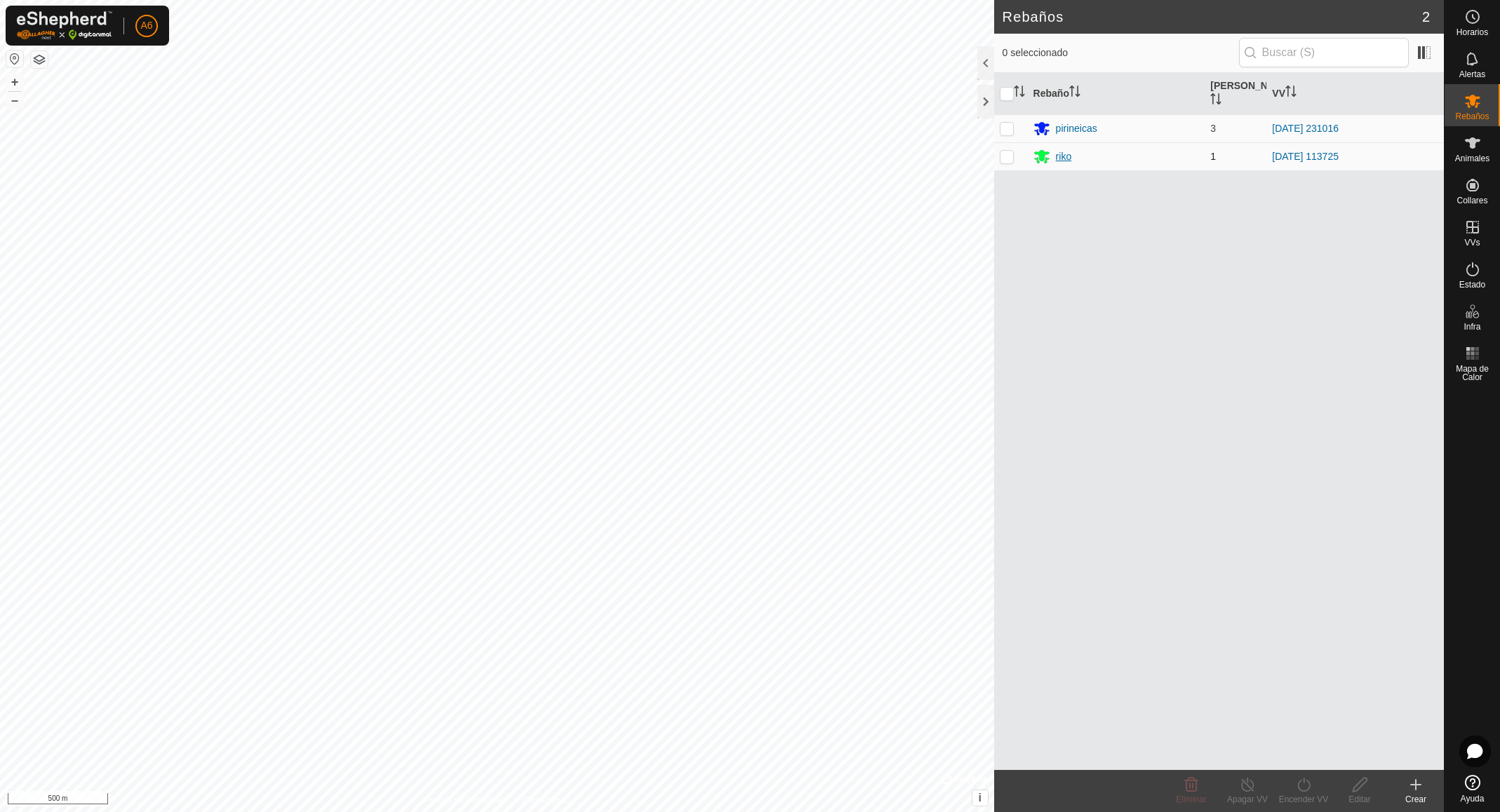
click at [1065, 156] on div "riko" at bounding box center [1064, 157] width 16 height 15
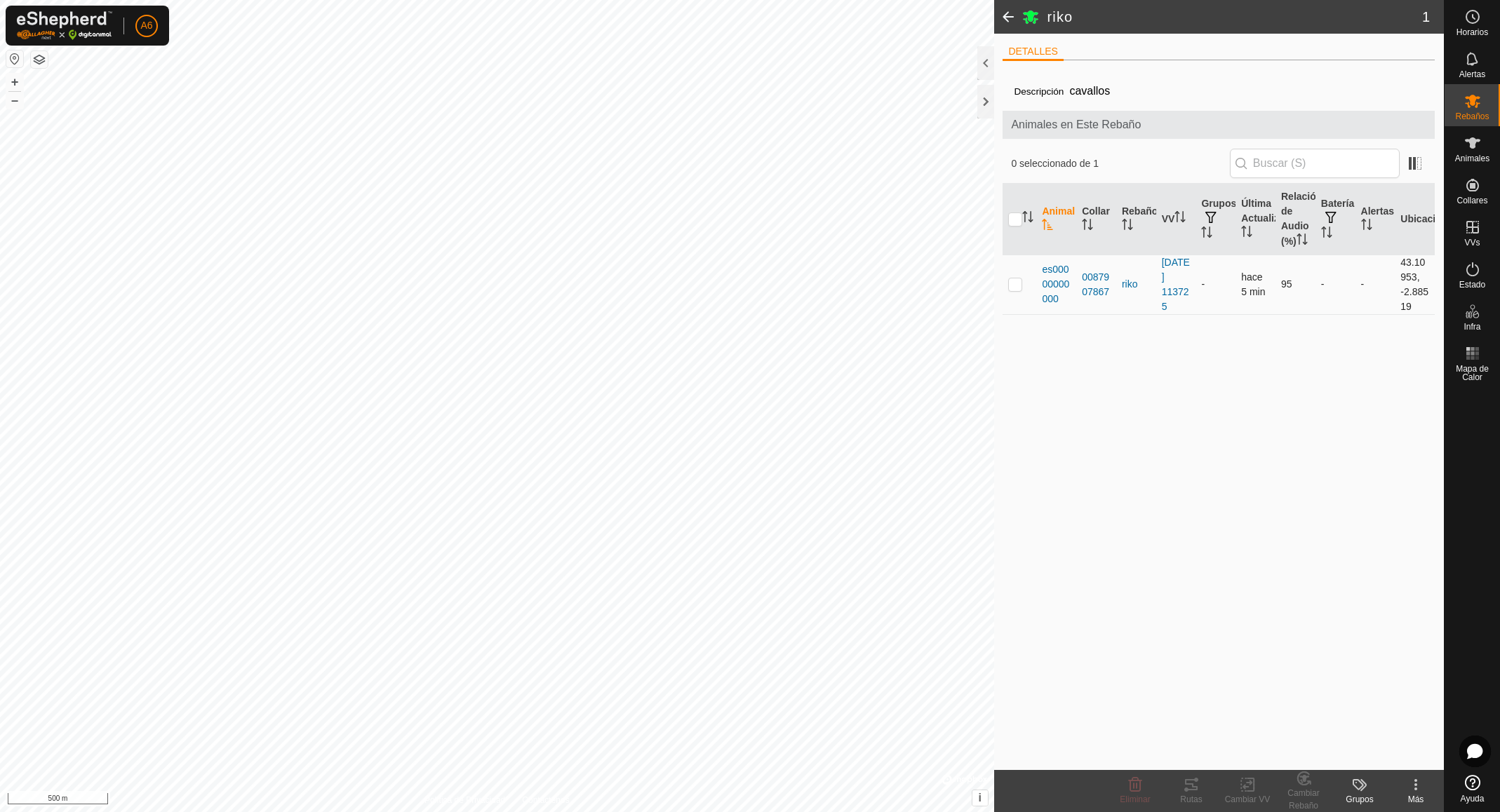
click at [1015, 290] on p-checkbox at bounding box center [1015, 284] width 14 height 11
checkbox input "true"
click at [1415, 789] on icon at bounding box center [1415, 789] width 2 height 2
click at [1358, 760] on link "Editar Detalle del Rebaño" at bounding box center [1362, 754] width 161 height 28
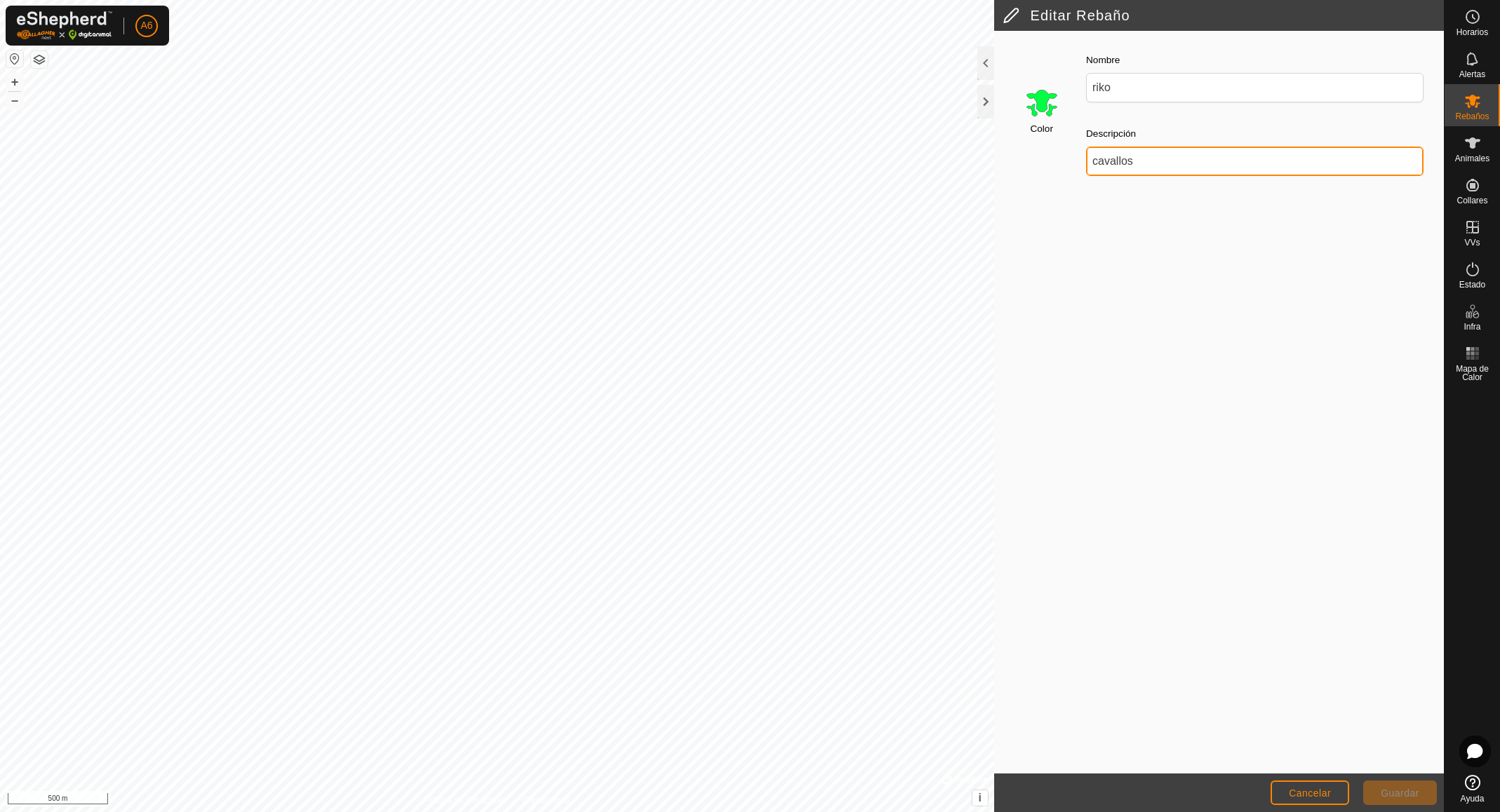
click at [1111, 163] on input "cavallos" at bounding box center [1255, 161] width 337 height 29
type input "caballos"
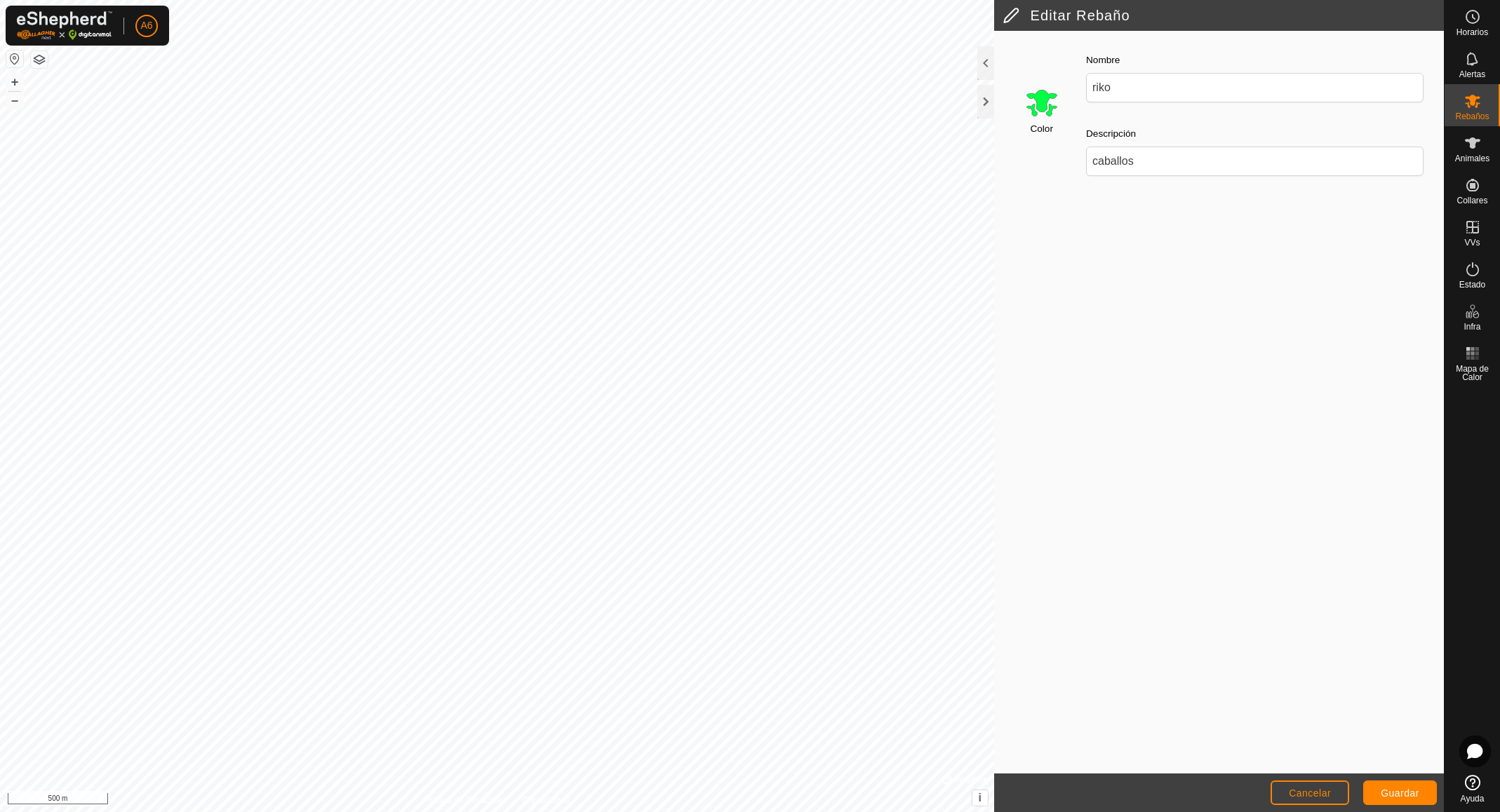
click at [1395, 802] on button "Guardar" at bounding box center [1400, 793] width 74 height 24
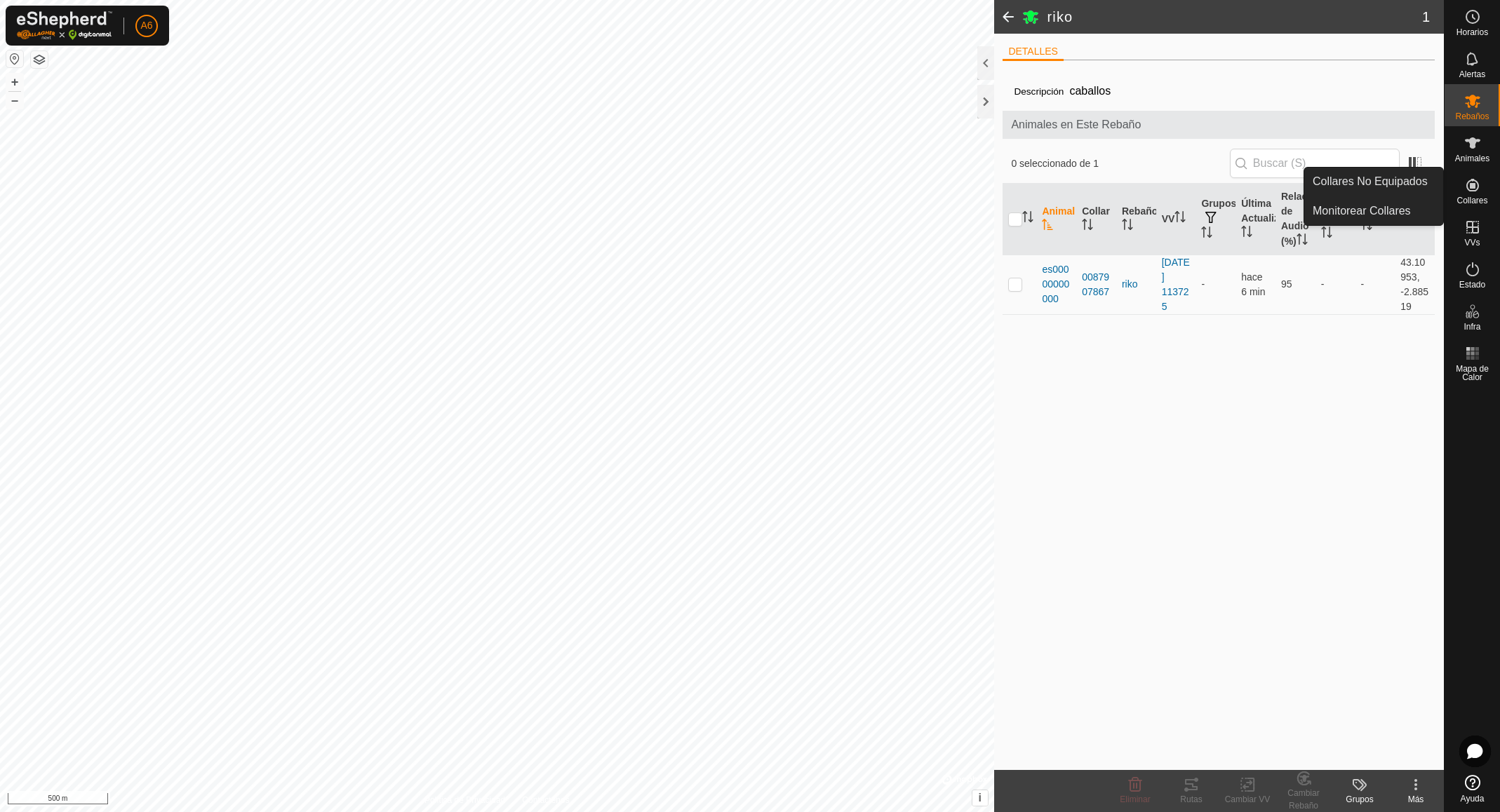
click at [1481, 183] on icon at bounding box center [1472, 185] width 17 height 17
click at [1472, 188] on icon at bounding box center [1473, 185] width 13 height 13
click at [1406, 182] on link "Collares No Equipados" at bounding box center [1374, 181] width 139 height 28
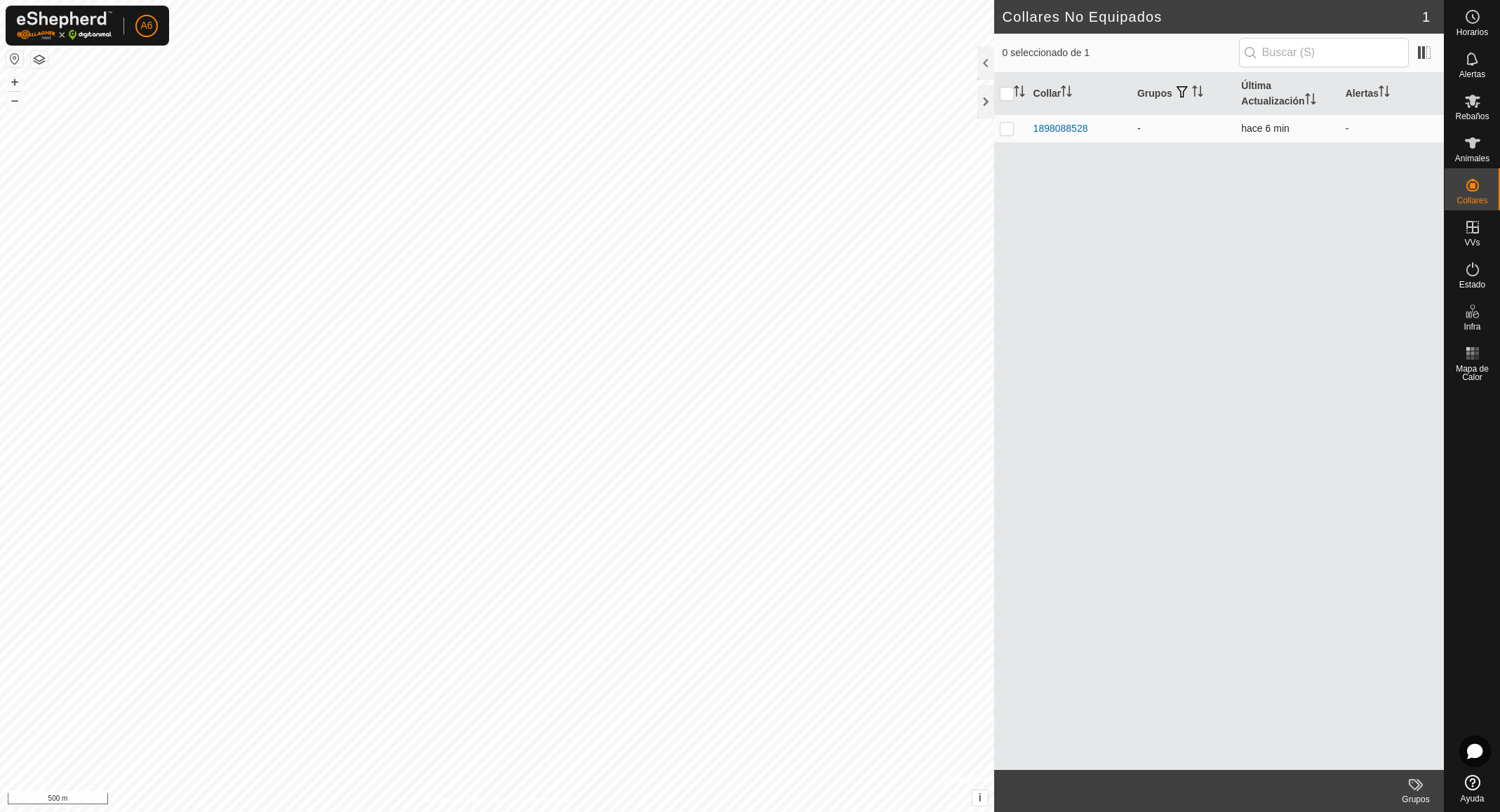
click at [1007, 129] on p-checkbox at bounding box center [1006, 129] width 14 height 11
checkbox input "true"
click at [1416, 785] on icon at bounding box center [1416, 785] width 17 height 17
click at [1400, 763] on link "Gestionar Grupos" at bounding box center [1374, 754] width 139 height 28
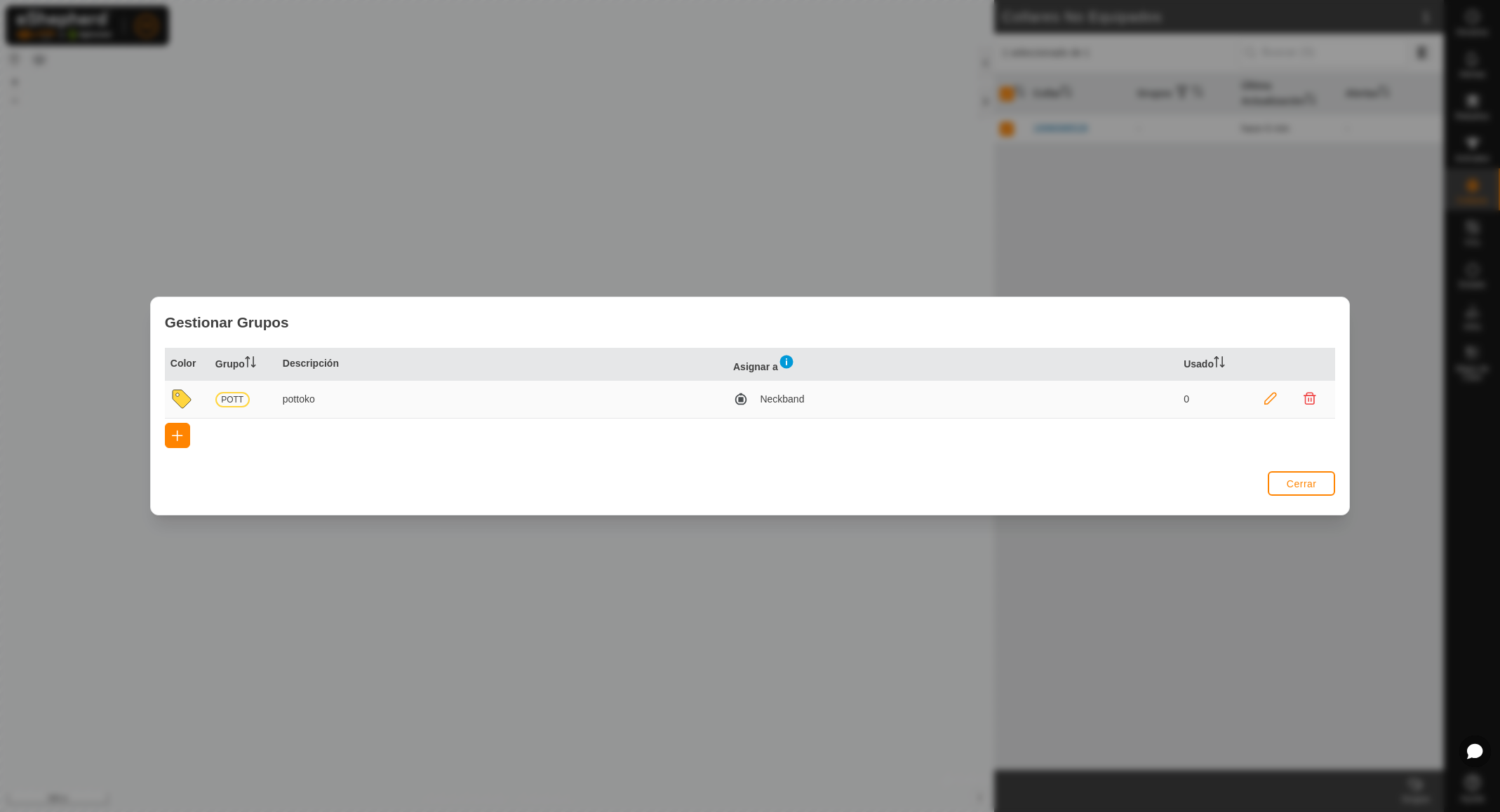
click at [172, 438] on span "button" at bounding box center [177, 436] width 11 height 11
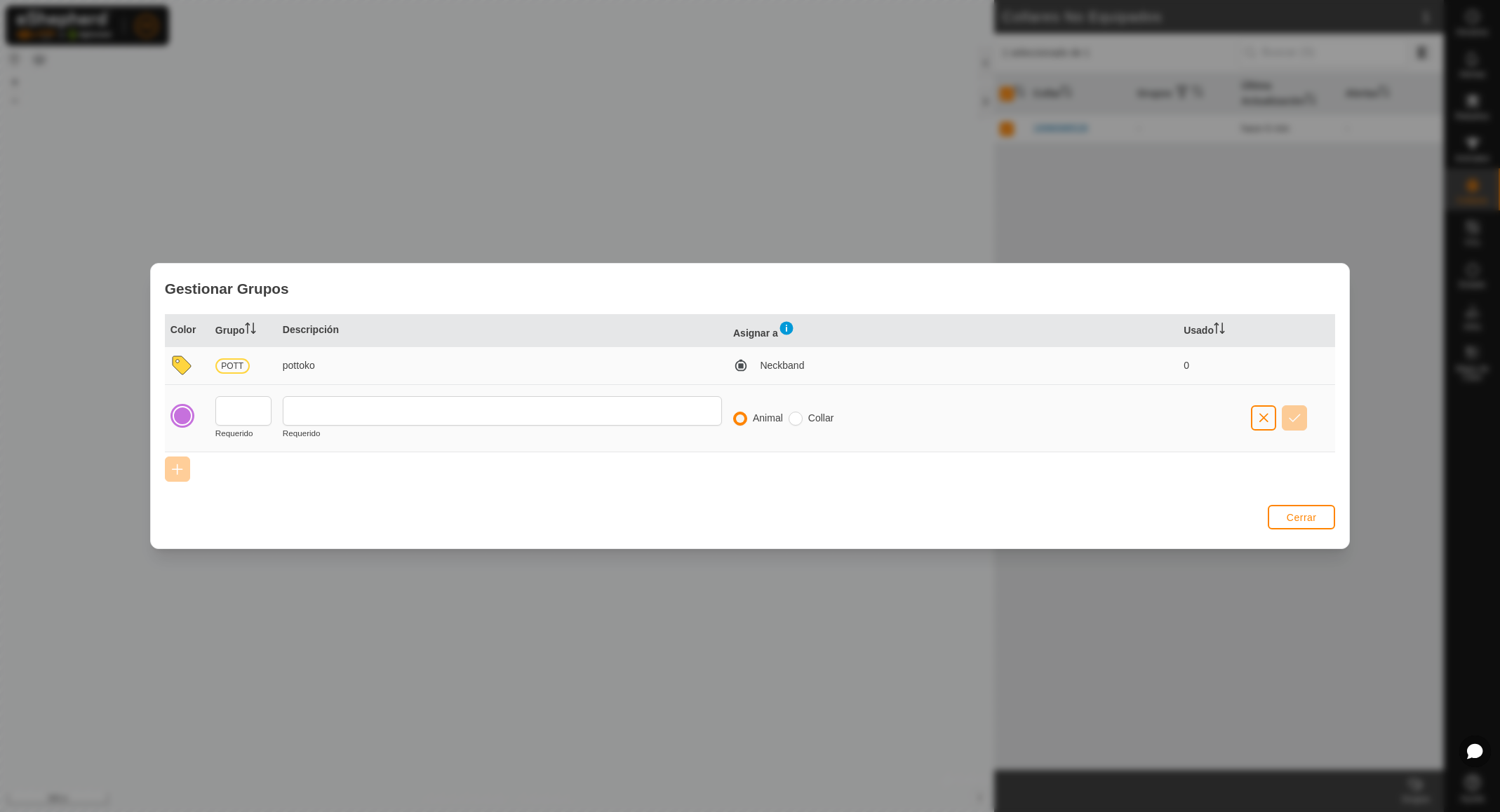
click at [1292, 510] on button "Cerrar" at bounding box center [1301, 517] width 67 height 24
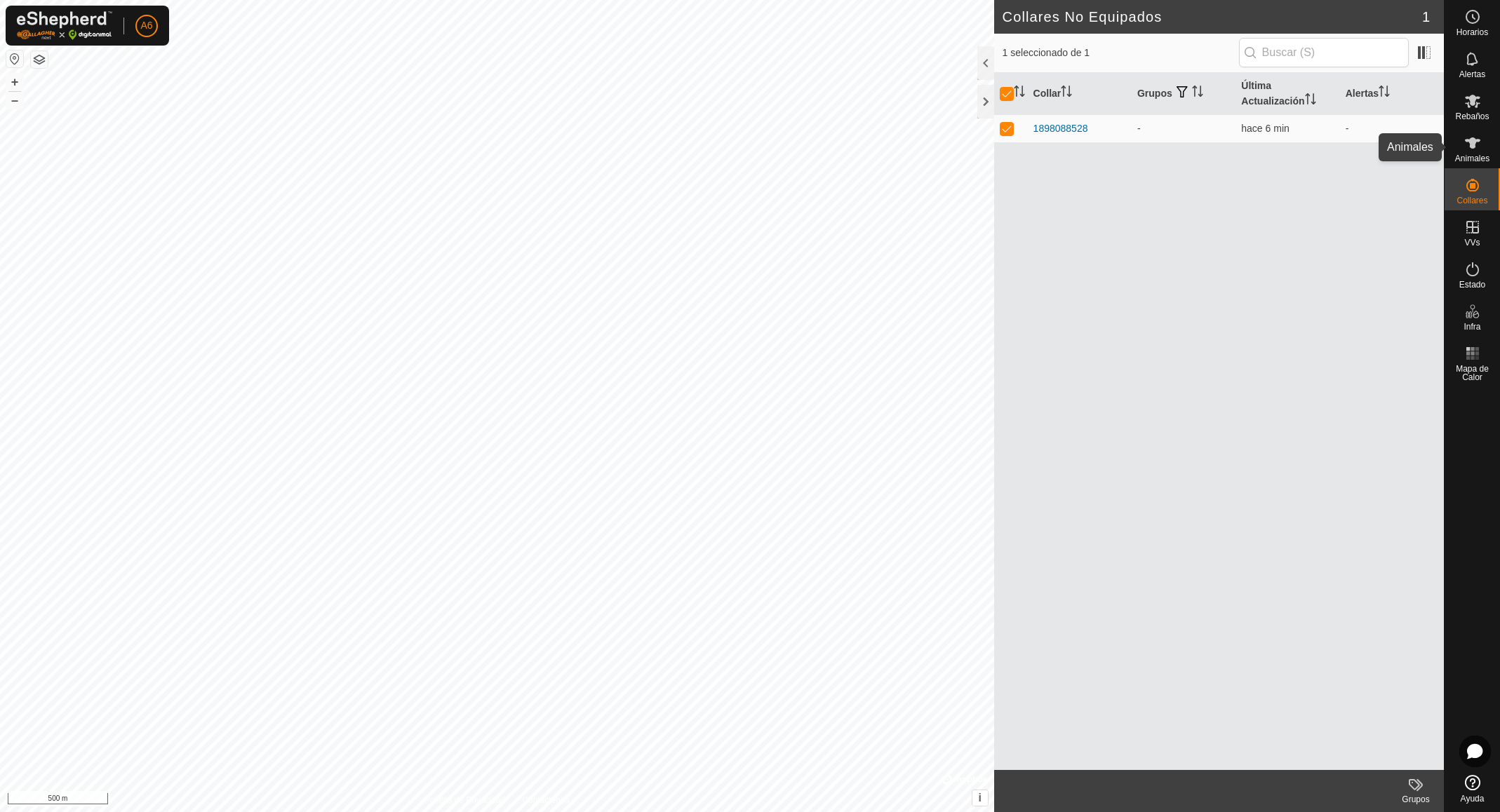
click at [1481, 158] on span "Animales" at bounding box center [1472, 159] width 34 height 8
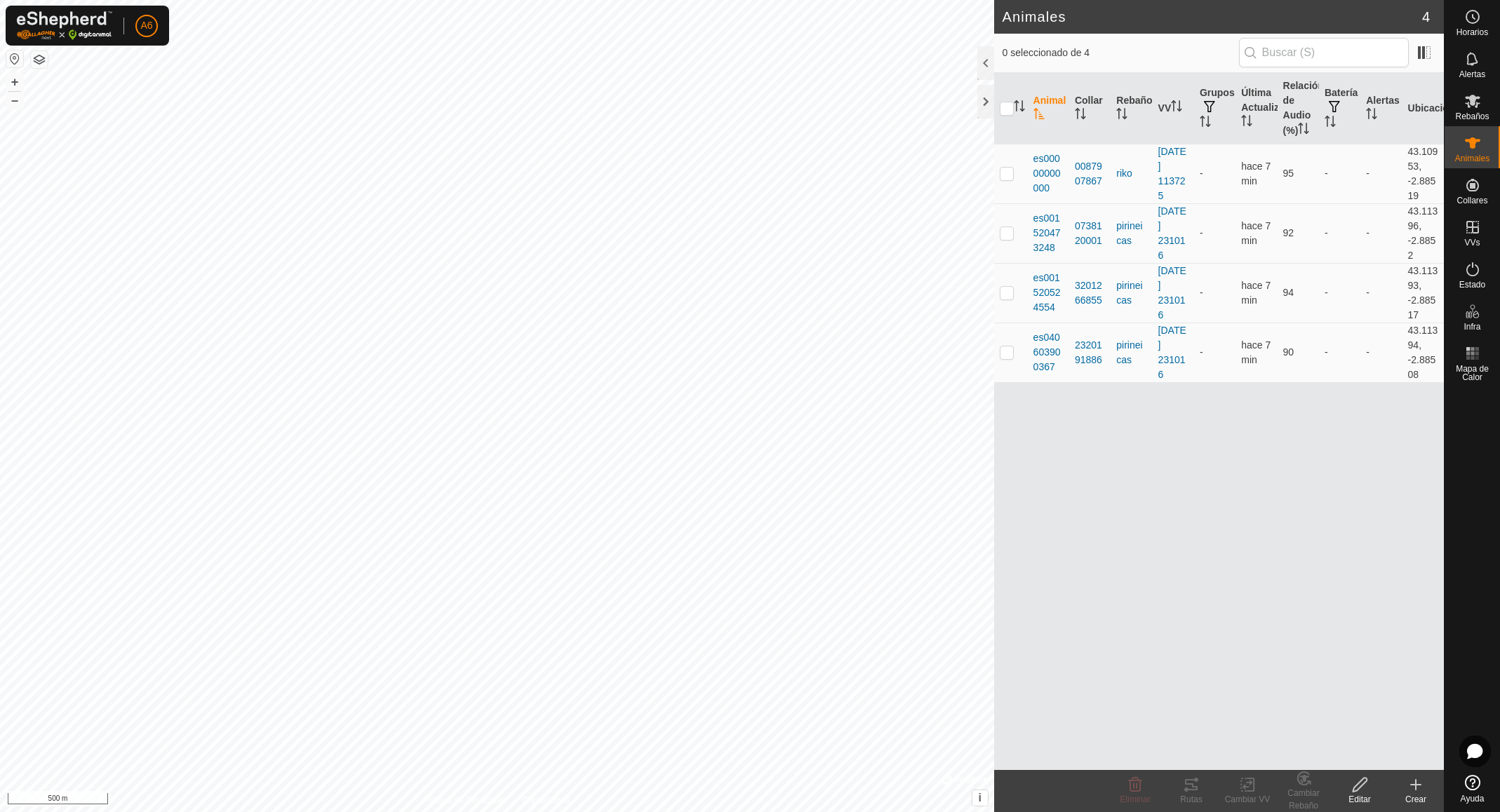
click at [1417, 790] on icon at bounding box center [1416, 785] width 17 height 17
click at [1319, 759] on span "Crear Animal Individual" at bounding box center [1312, 754] width 116 height 17
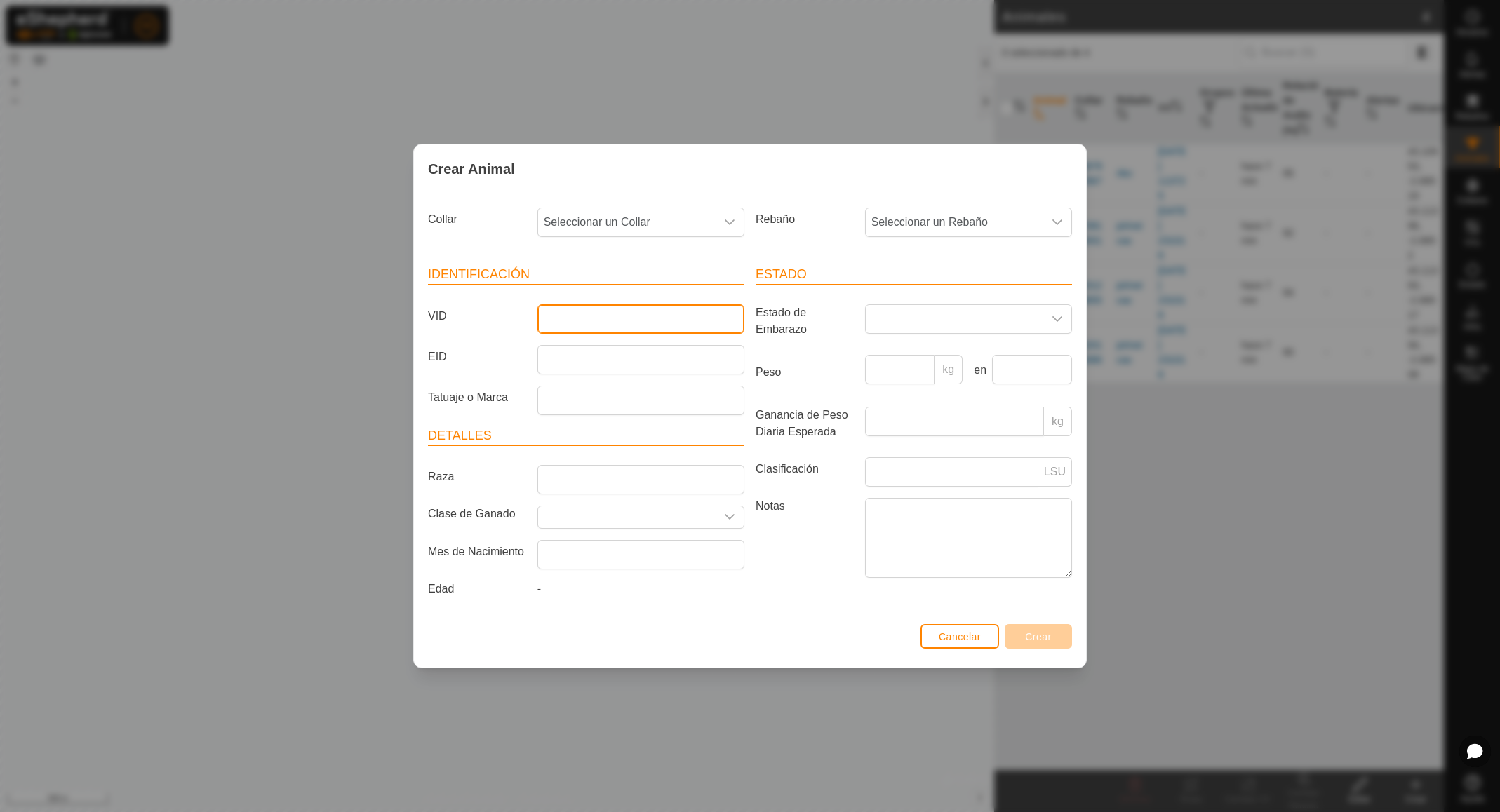
click at [607, 317] on input "VID" at bounding box center [641, 319] width 207 height 29
type input "00001"
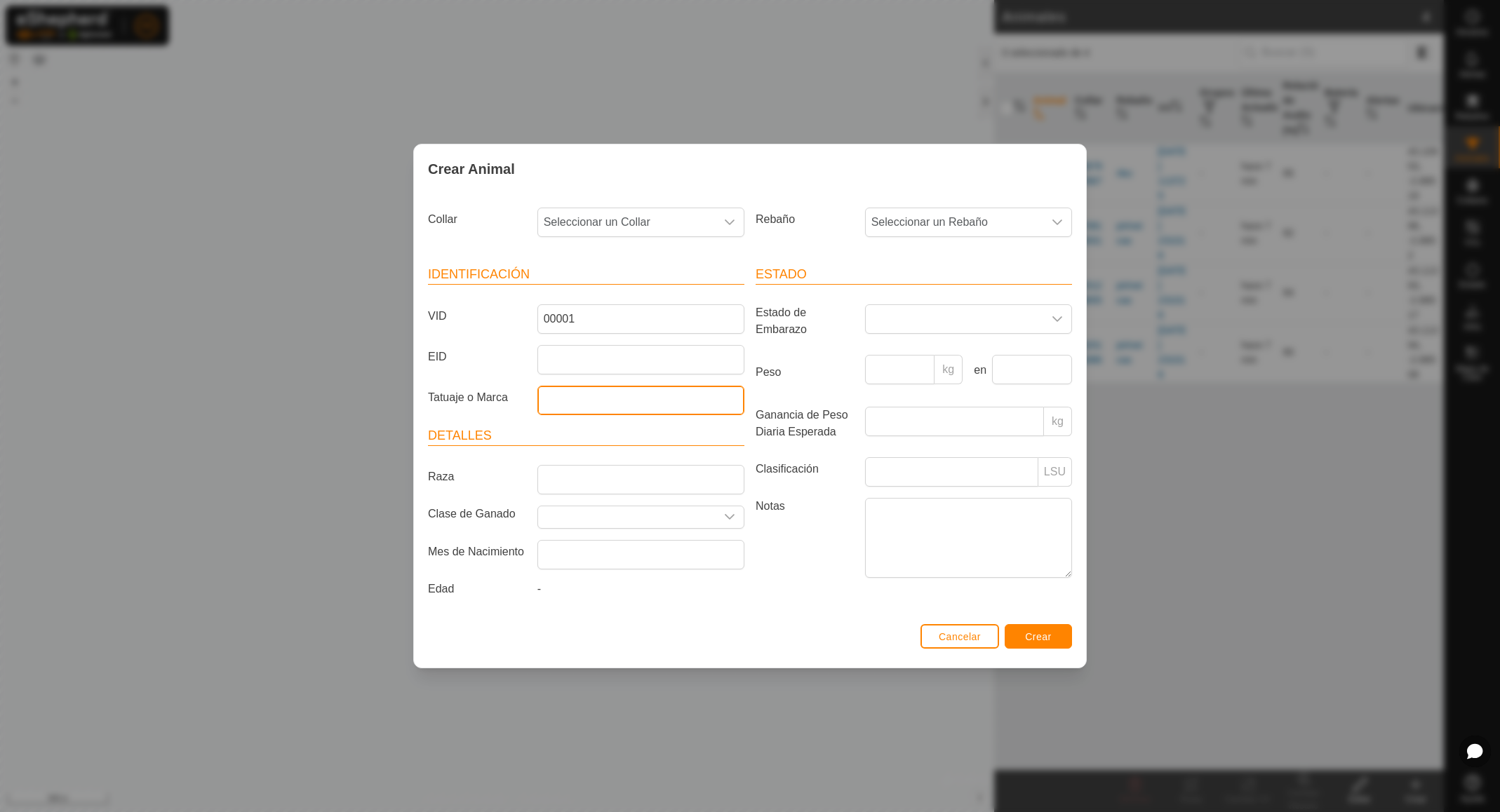
click at [573, 397] on input "Tatuaje o Marca" at bounding box center [641, 400] width 207 height 29
type input "Semental pottoko"
click at [653, 224] on span "Seleccionar un Collar" at bounding box center [626, 222] width 177 height 28
click at [693, 222] on span "Seleccionar un Collar" at bounding box center [626, 222] width 177 height 28
click at [729, 219] on icon "dropdown trigger" at bounding box center [730, 222] width 10 height 6
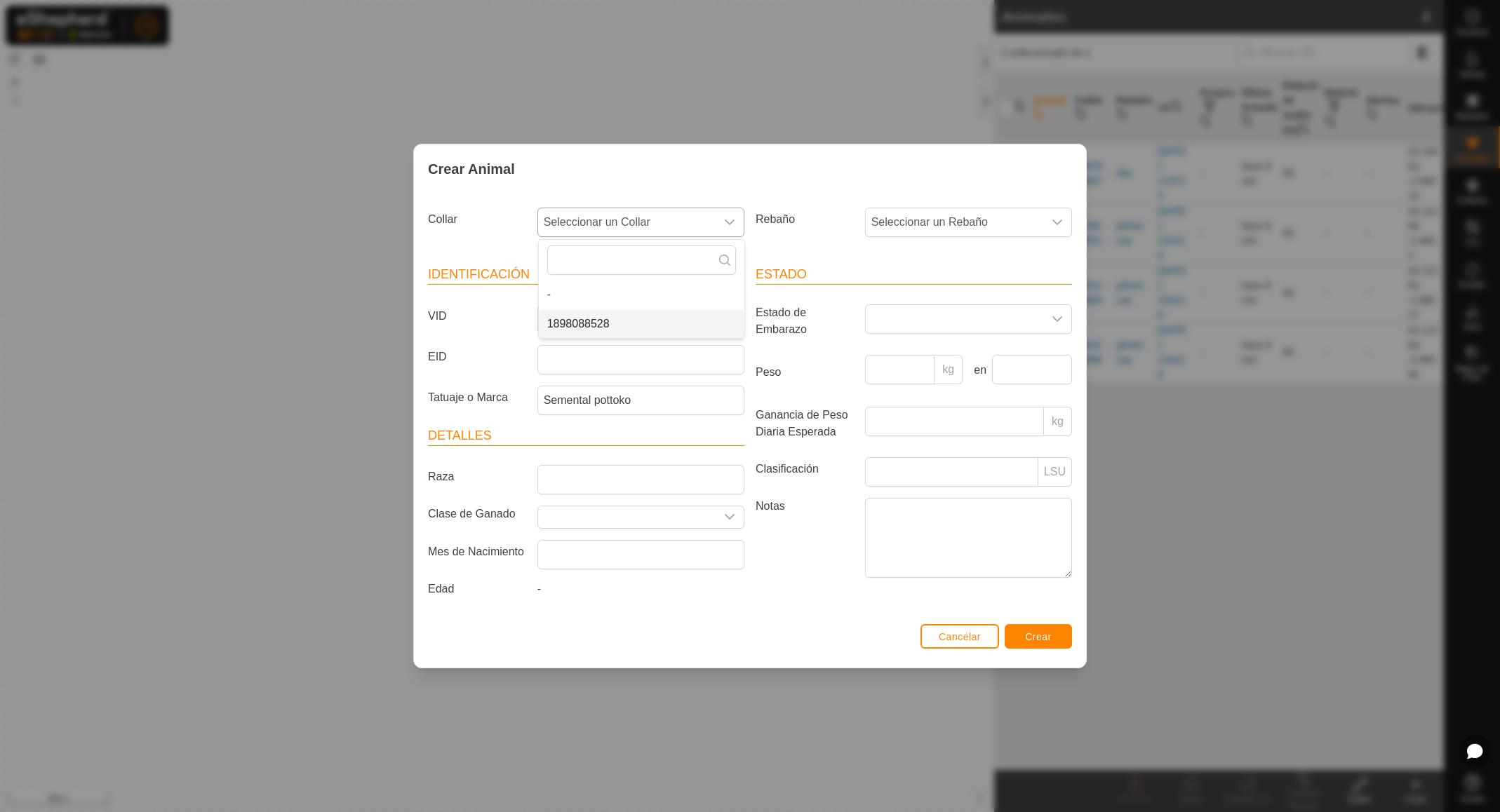
click at [614, 326] on li "1898088528" at bounding box center [642, 324] width 206 height 28
click at [981, 226] on span "Seleccionar un Rebaño" at bounding box center [954, 222] width 177 height 28
click at [888, 350] on li "riko" at bounding box center [969, 353] width 206 height 28
click at [1049, 638] on span "Crear" at bounding box center [1038, 637] width 27 height 11
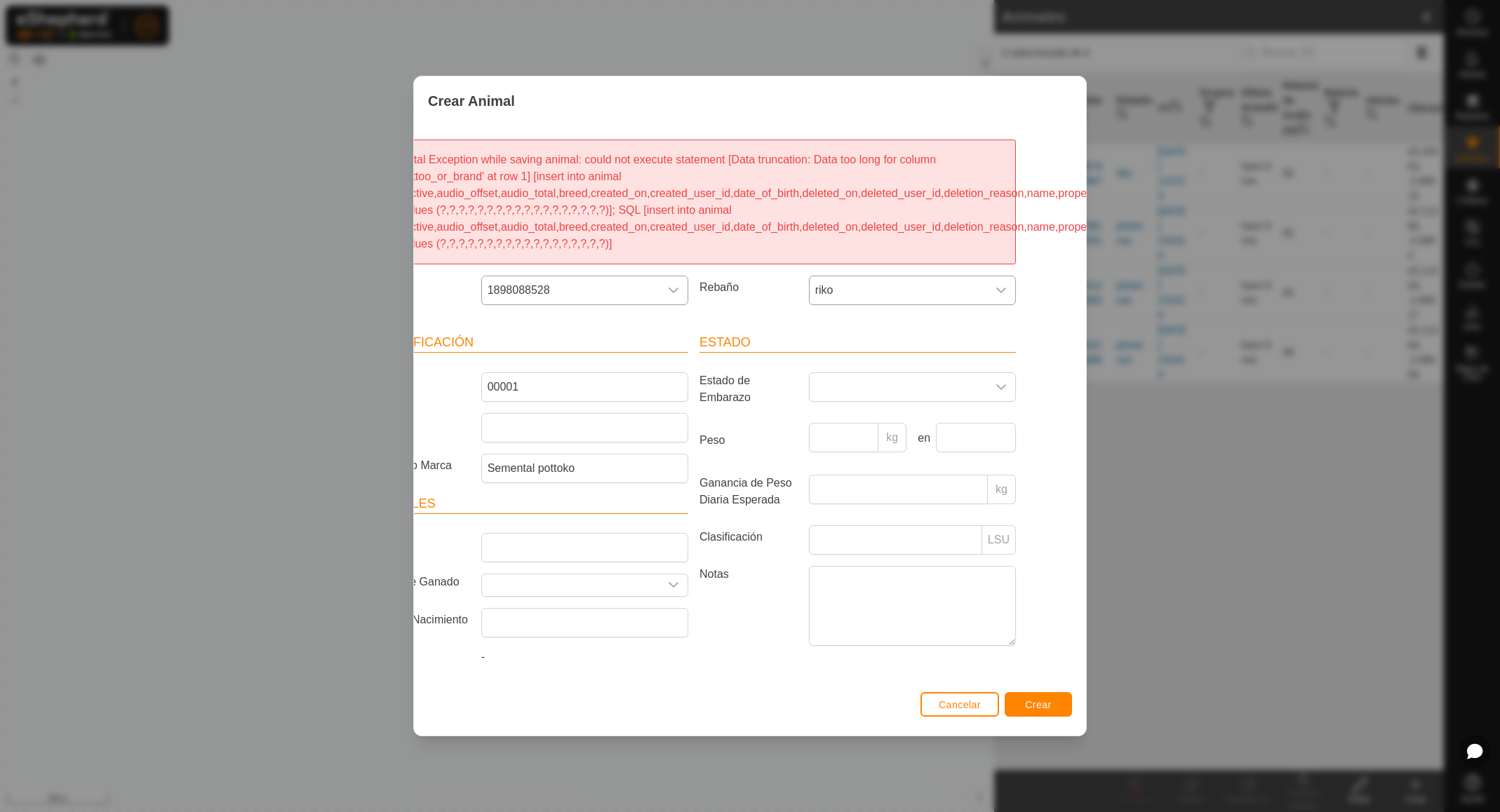
scroll to position [0, 57]
click at [1043, 706] on span "Crear" at bounding box center [1038, 705] width 27 height 11
click at [1150, 607] on div "Crear Animal Fatal Exception while saving animal: could not execute statement […" at bounding box center [750, 406] width 1500 height 812
click at [943, 707] on span "Cancelar" at bounding box center [960, 705] width 42 height 11
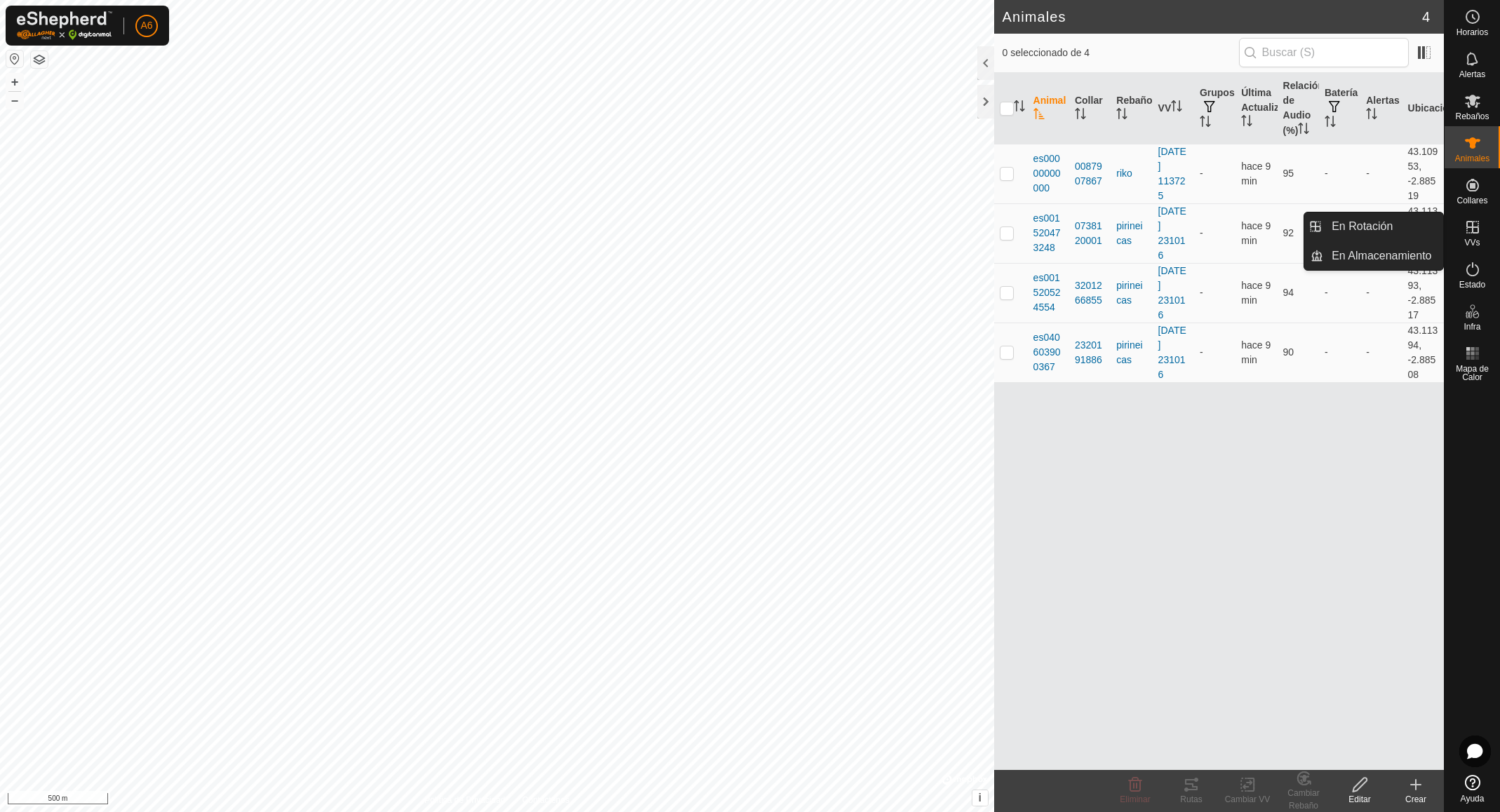
click at [1472, 231] on icon at bounding box center [1473, 227] width 13 height 13
click at [1405, 257] on link "En Almacenamiento" at bounding box center [1383, 256] width 120 height 28
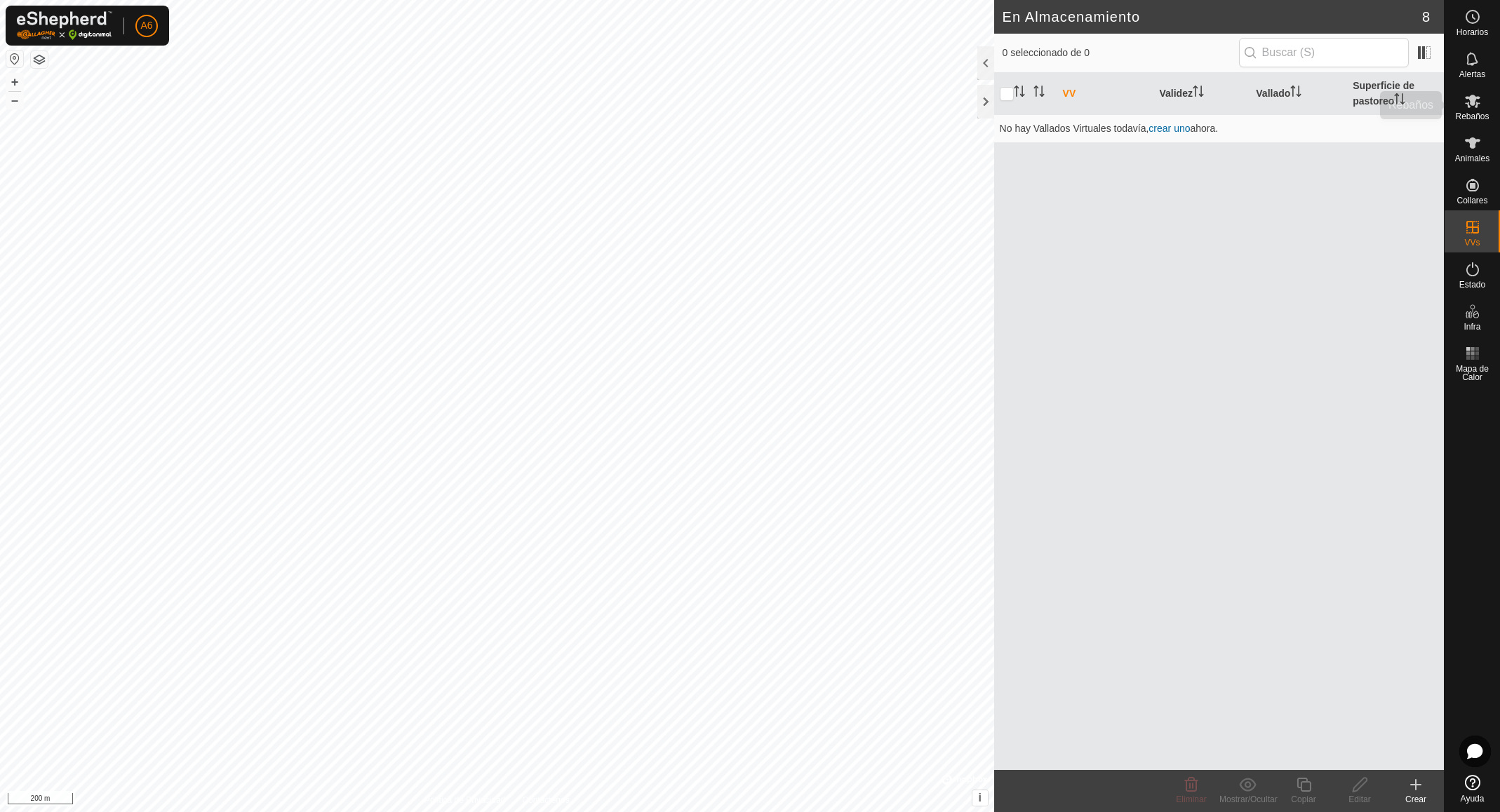
click at [1477, 108] on icon at bounding box center [1472, 101] width 15 height 13
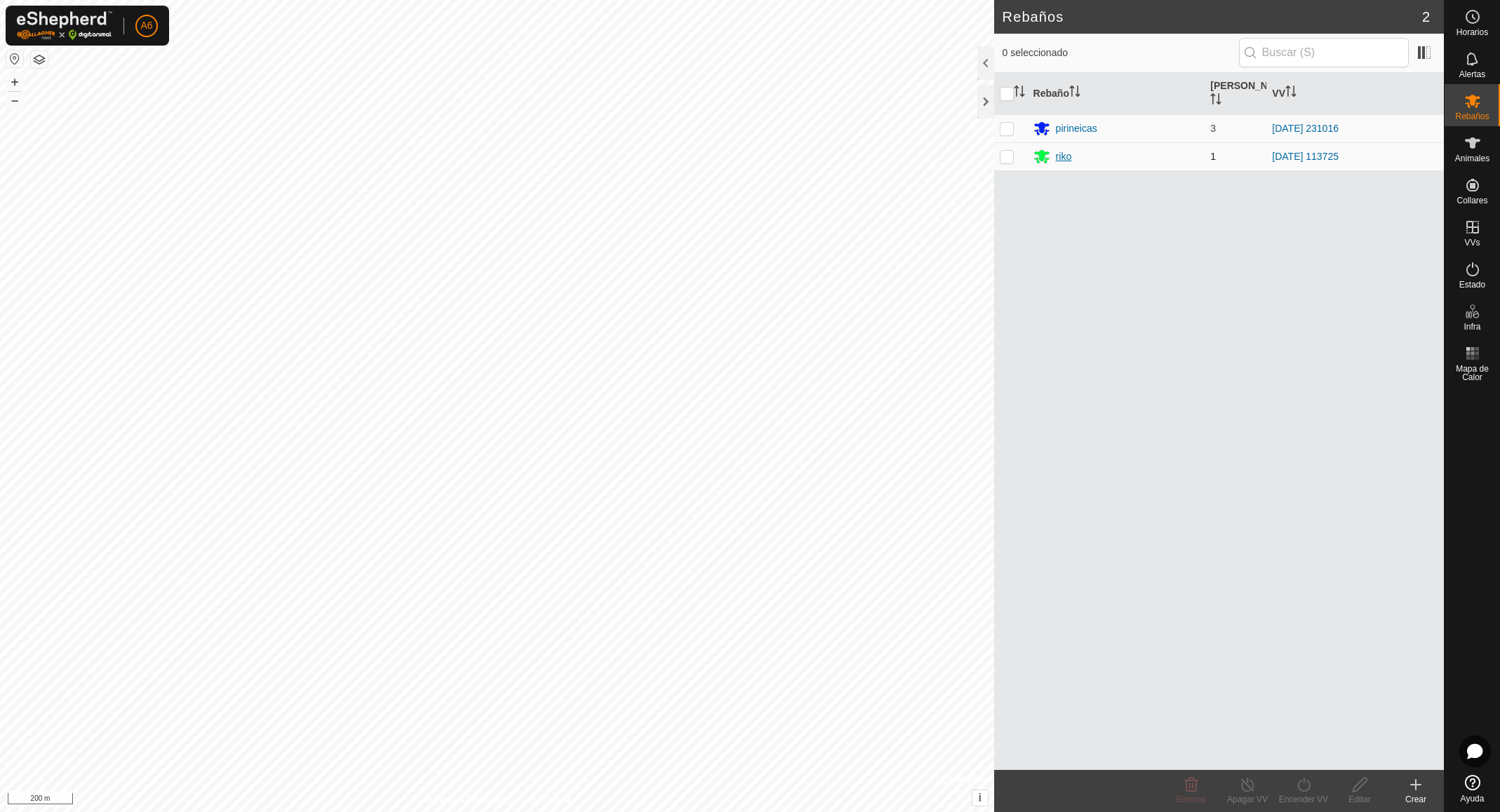
click at [1066, 161] on div "riko" at bounding box center [1064, 157] width 16 height 15
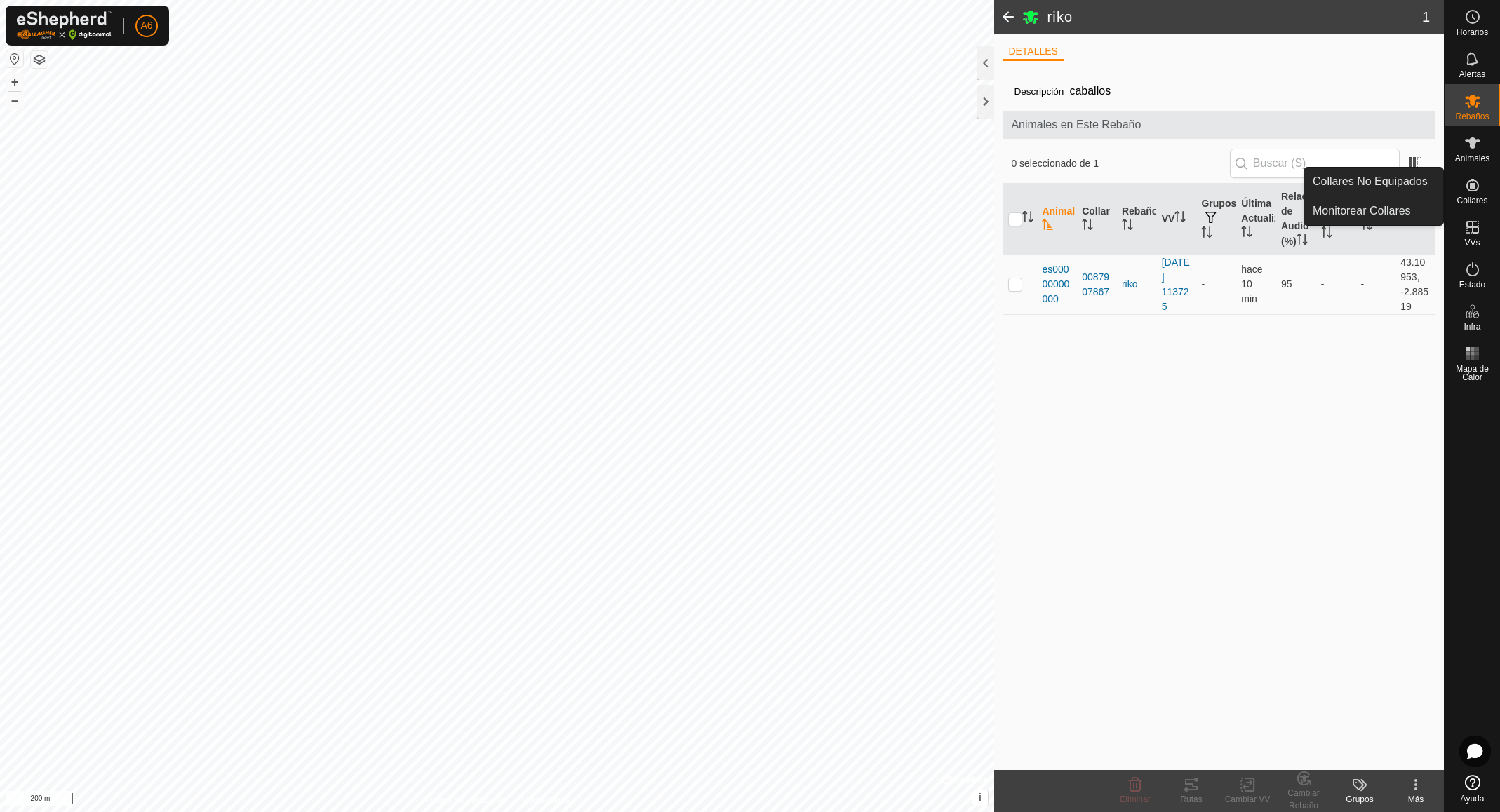
click at [1477, 192] on icon at bounding box center [1472, 185] width 17 height 17
click at [1468, 156] on span "Animales" at bounding box center [1472, 159] width 34 height 8
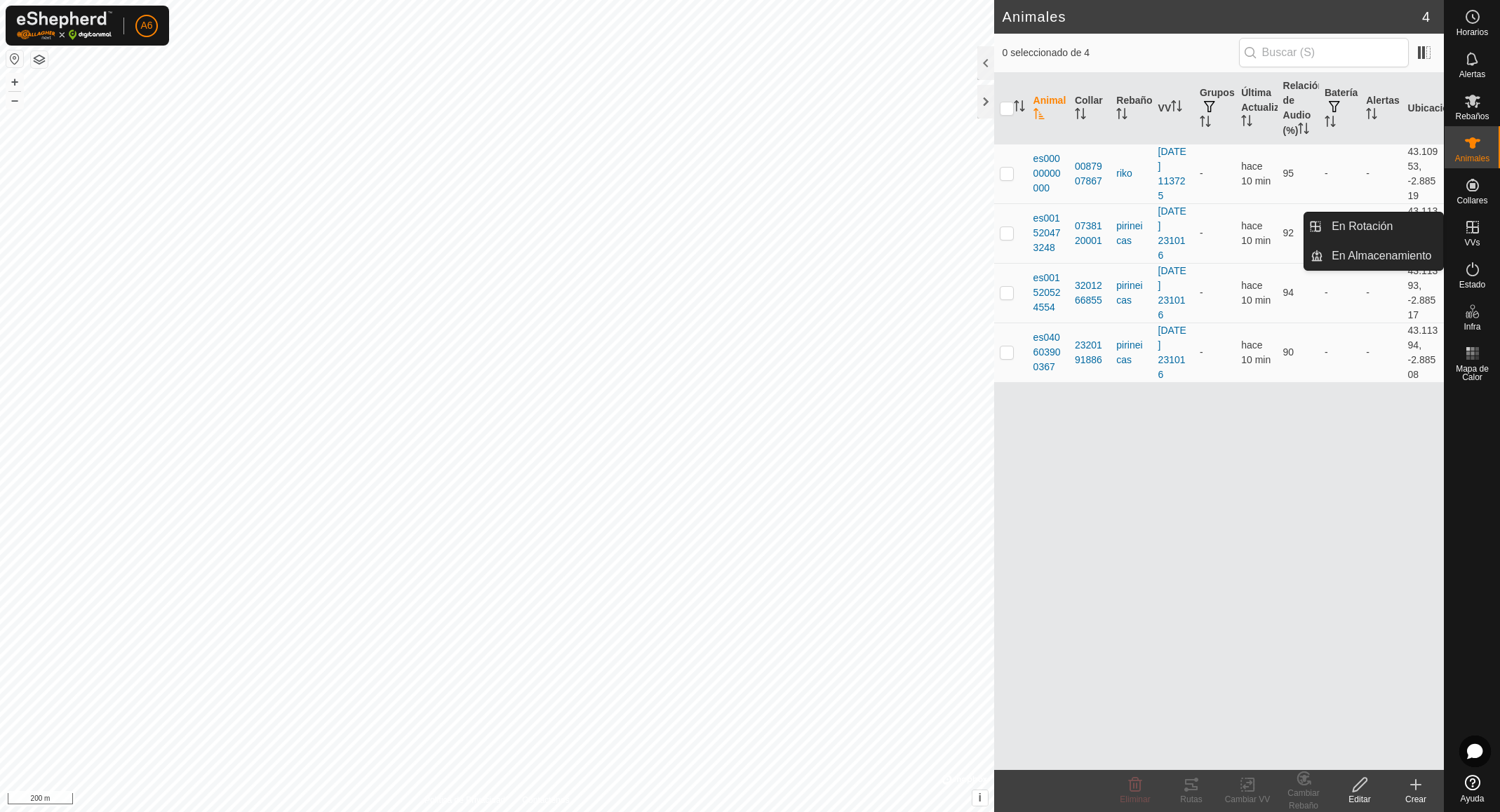
click at [1473, 229] on icon at bounding box center [1472, 227] width 17 height 17
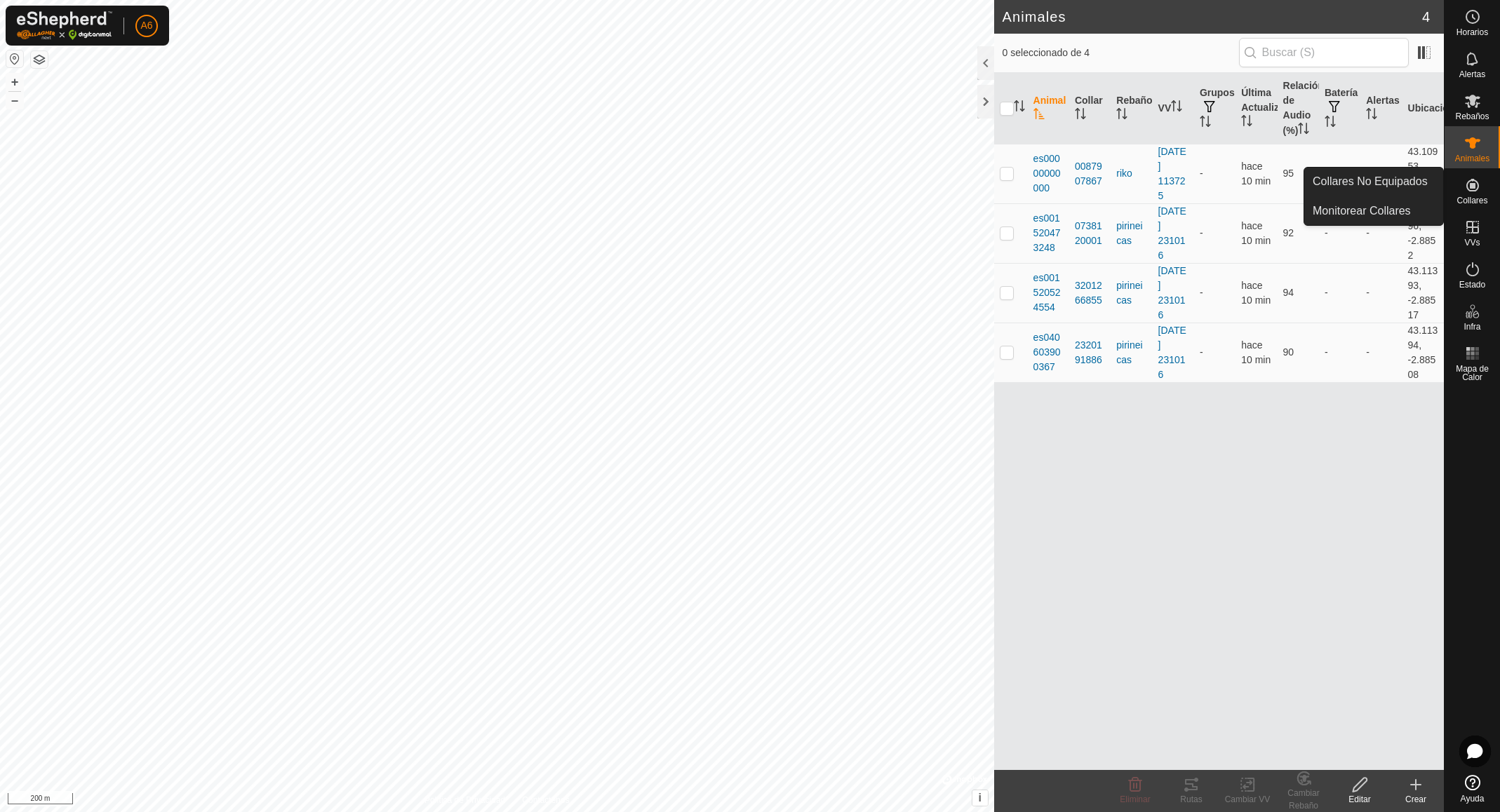
click at [1473, 189] on icon at bounding box center [1472, 185] width 17 height 17
click at [1374, 182] on link "Collares No Equipados" at bounding box center [1374, 181] width 139 height 28
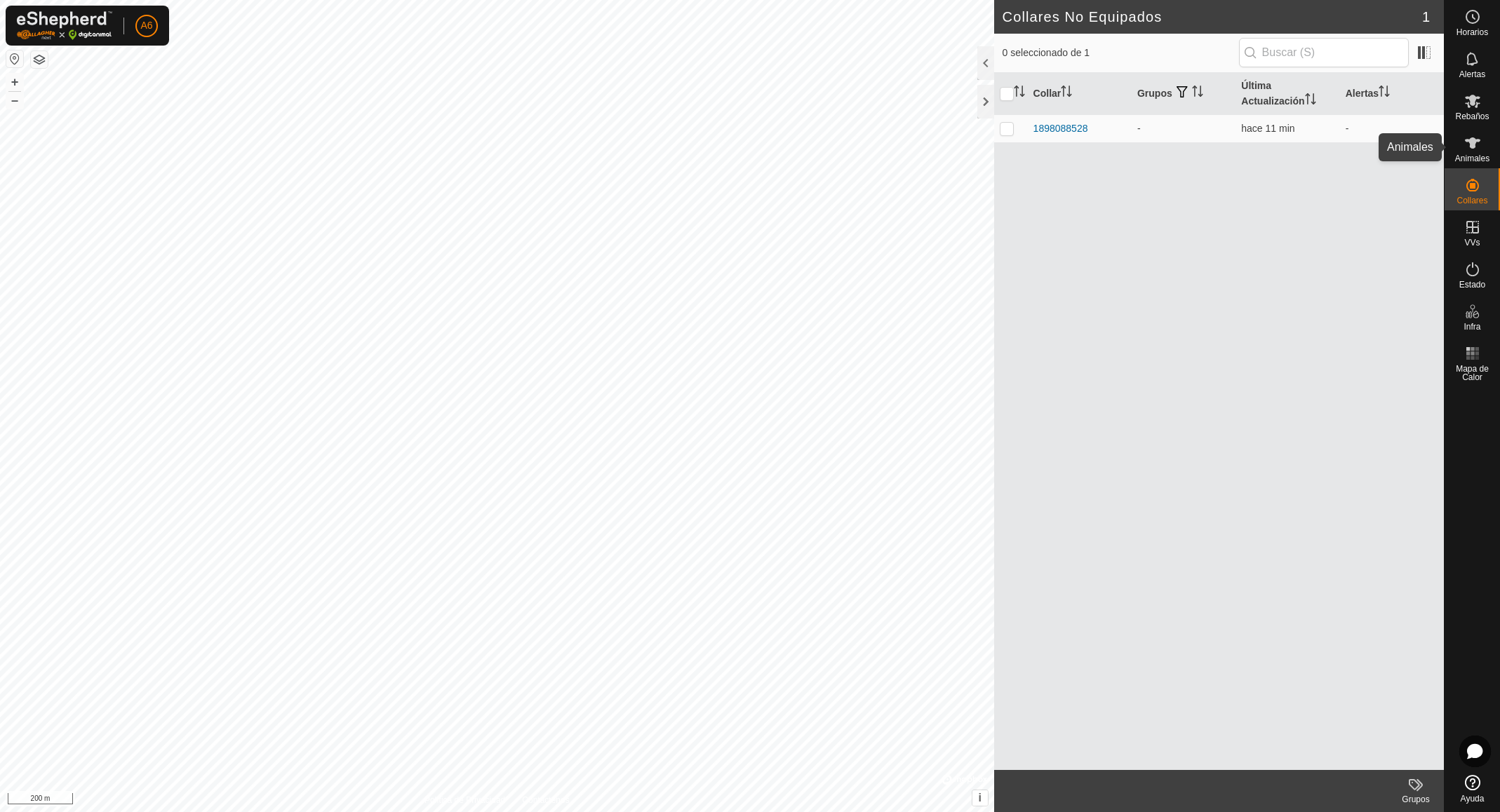
click at [1471, 139] on icon at bounding box center [1472, 143] width 15 height 11
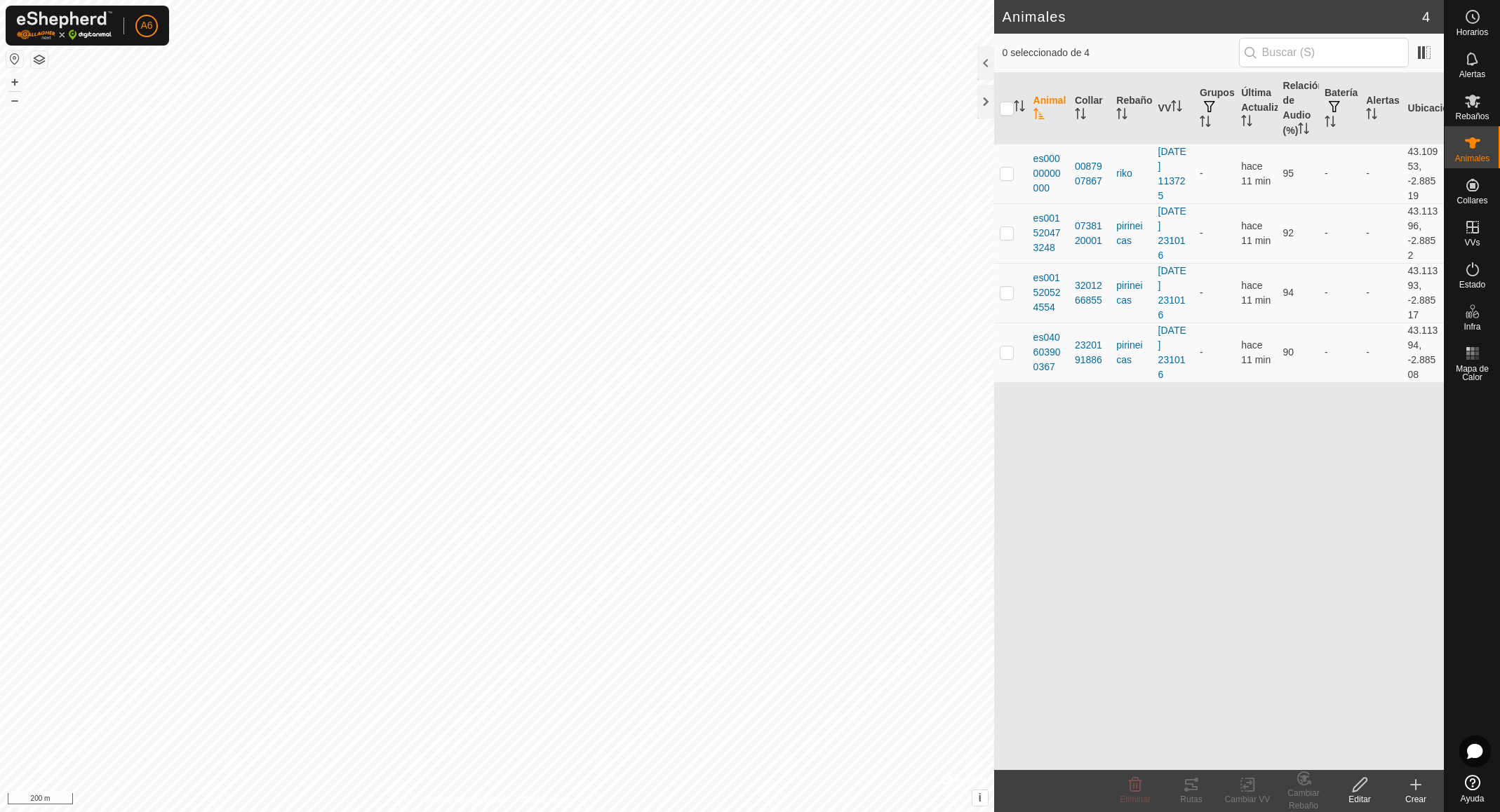
click at [1413, 793] on div "Crear" at bounding box center [1415, 800] width 56 height 13
click at [1346, 755] on link "Crear Animal Individual" at bounding box center [1333, 754] width 219 height 28
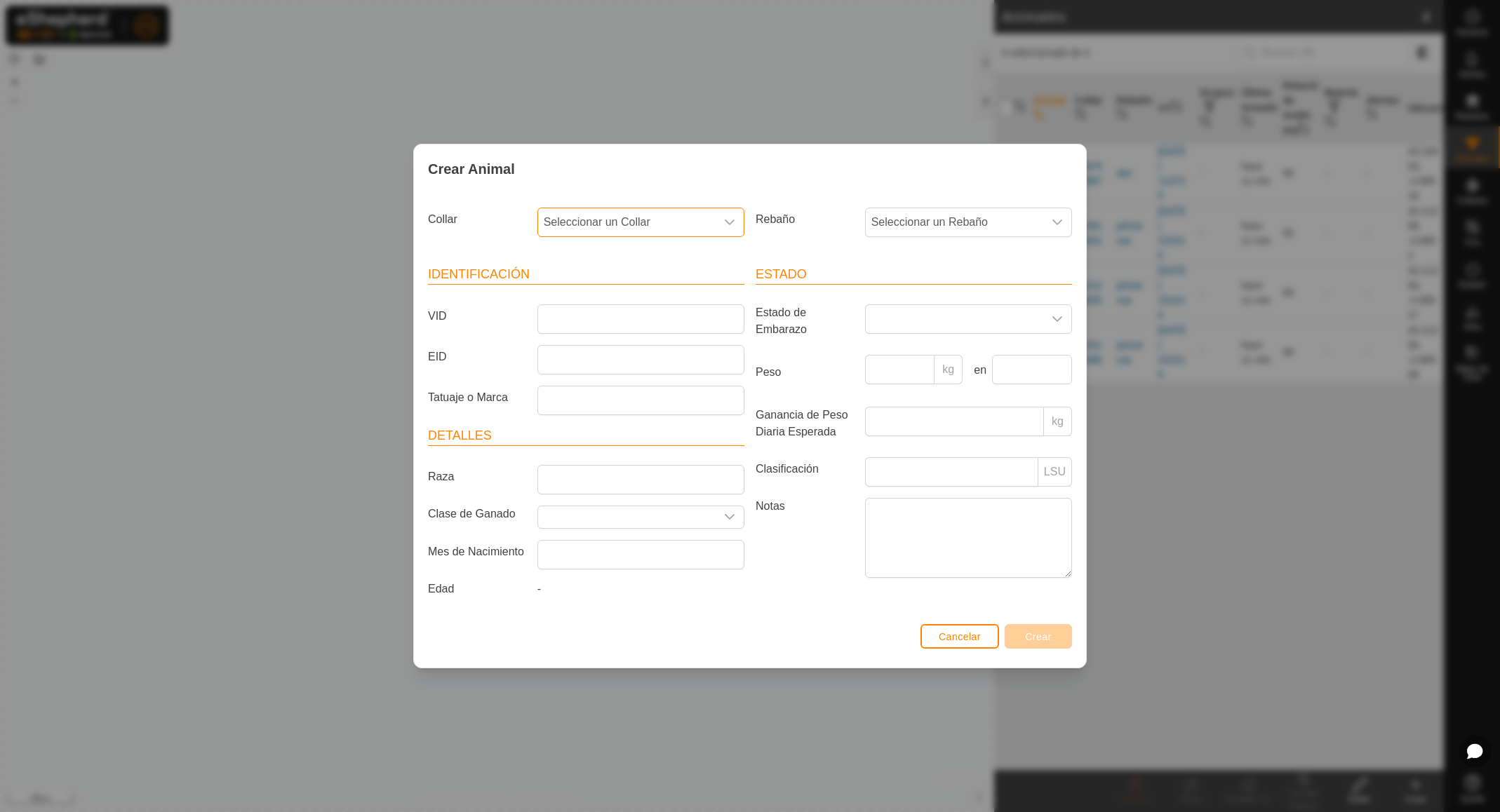
click at [655, 220] on span "Seleccionar un Collar" at bounding box center [626, 222] width 177 height 28
click at [608, 315] on li "1898088528" at bounding box center [642, 324] width 206 height 28
click at [1004, 213] on span "Seleccionar un Rebaño" at bounding box center [954, 222] width 177 height 28
click at [887, 353] on span "riko" at bounding box center [884, 353] width 19 height 17
click at [604, 316] on input "VID" at bounding box center [641, 319] width 207 height 29
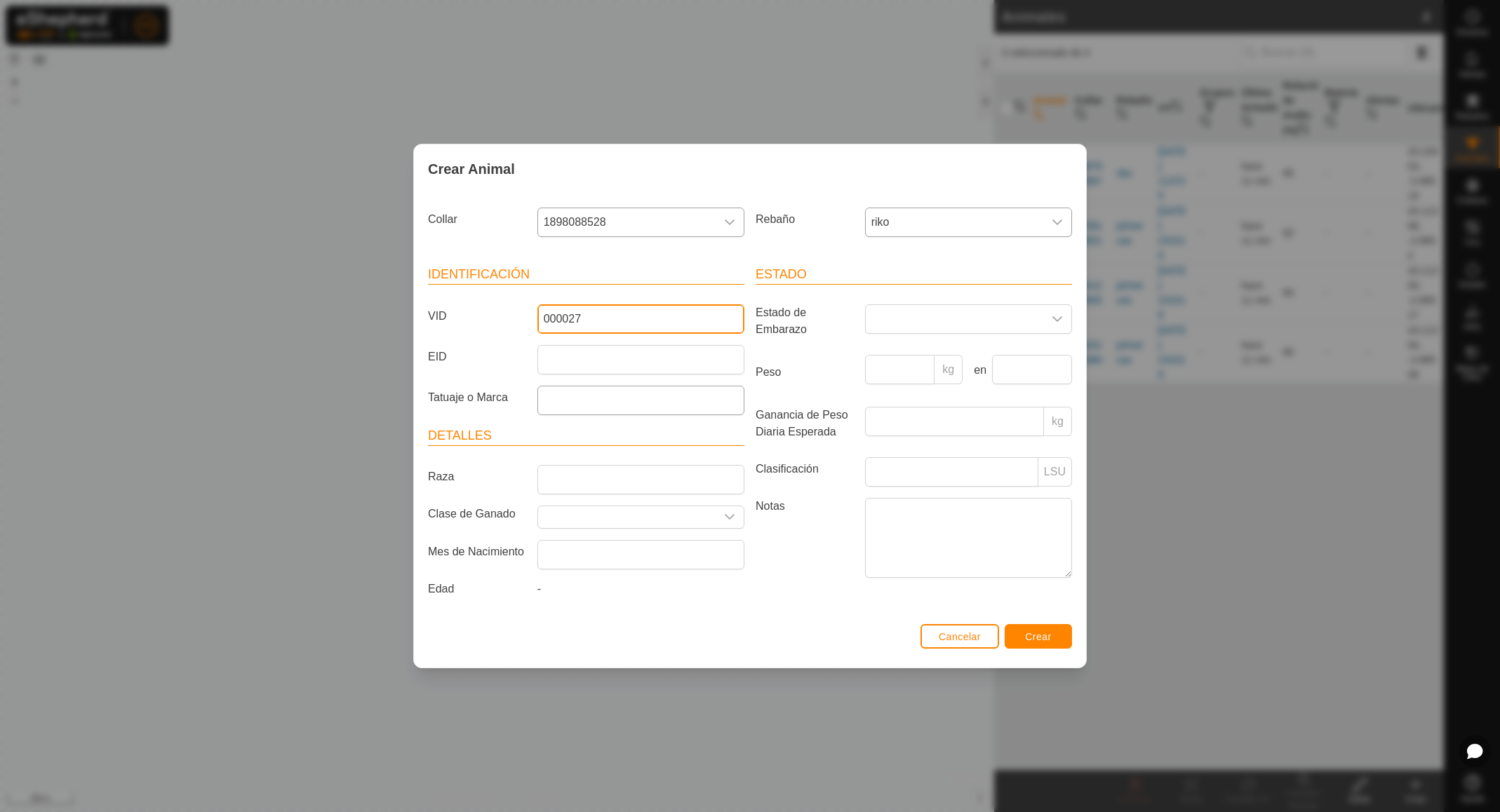
type input "000027"
click at [621, 399] on input "Tatuaje o Marca" at bounding box center [641, 400] width 207 height 29
type input "Semental pottoko"
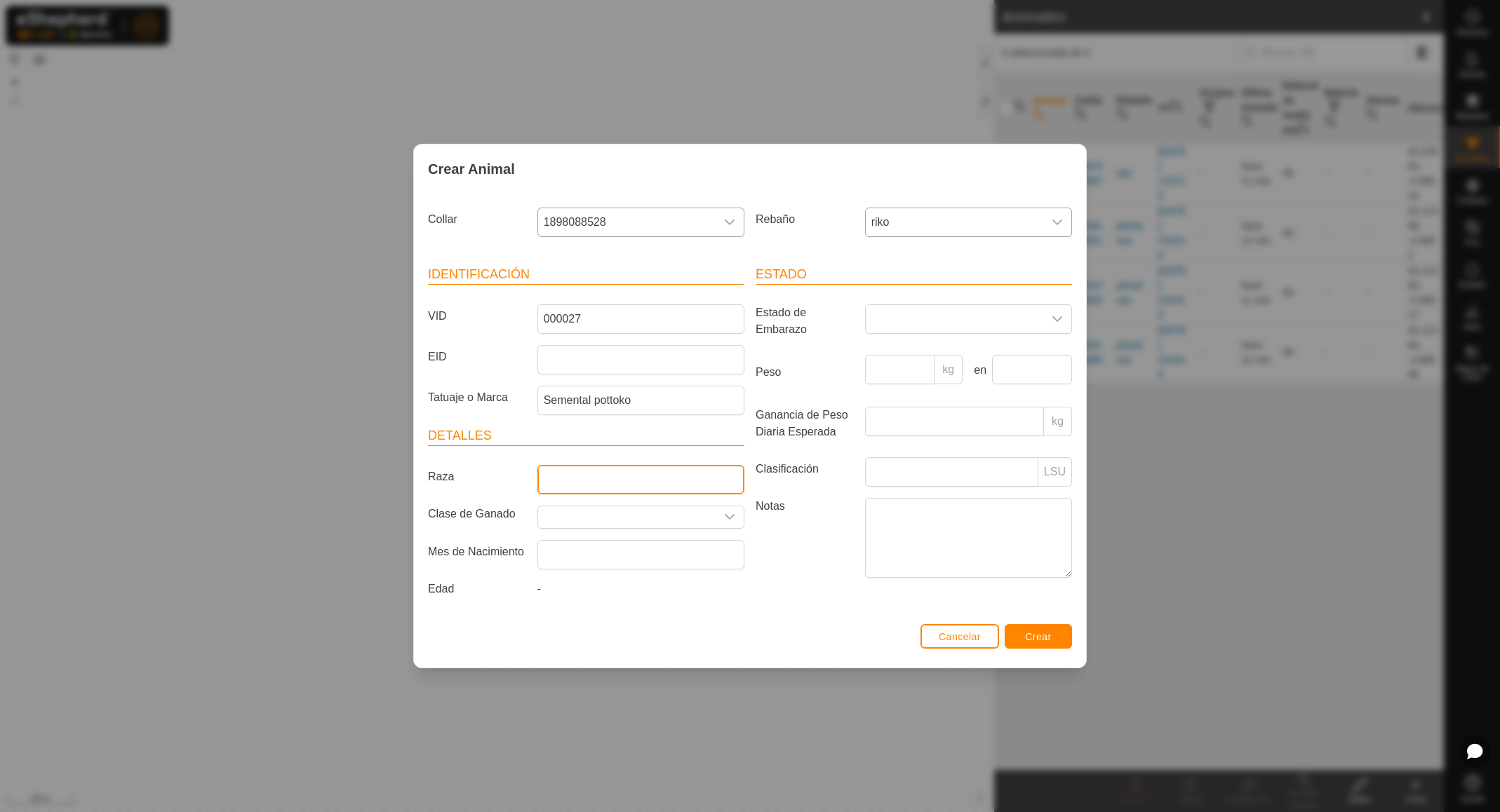
click at [608, 476] on input "Raza" at bounding box center [641, 480] width 207 height 29
type input "Pottoko"
click at [722, 513] on div "dropdown trigger" at bounding box center [730, 517] width 28 height 22
type input "Semental"
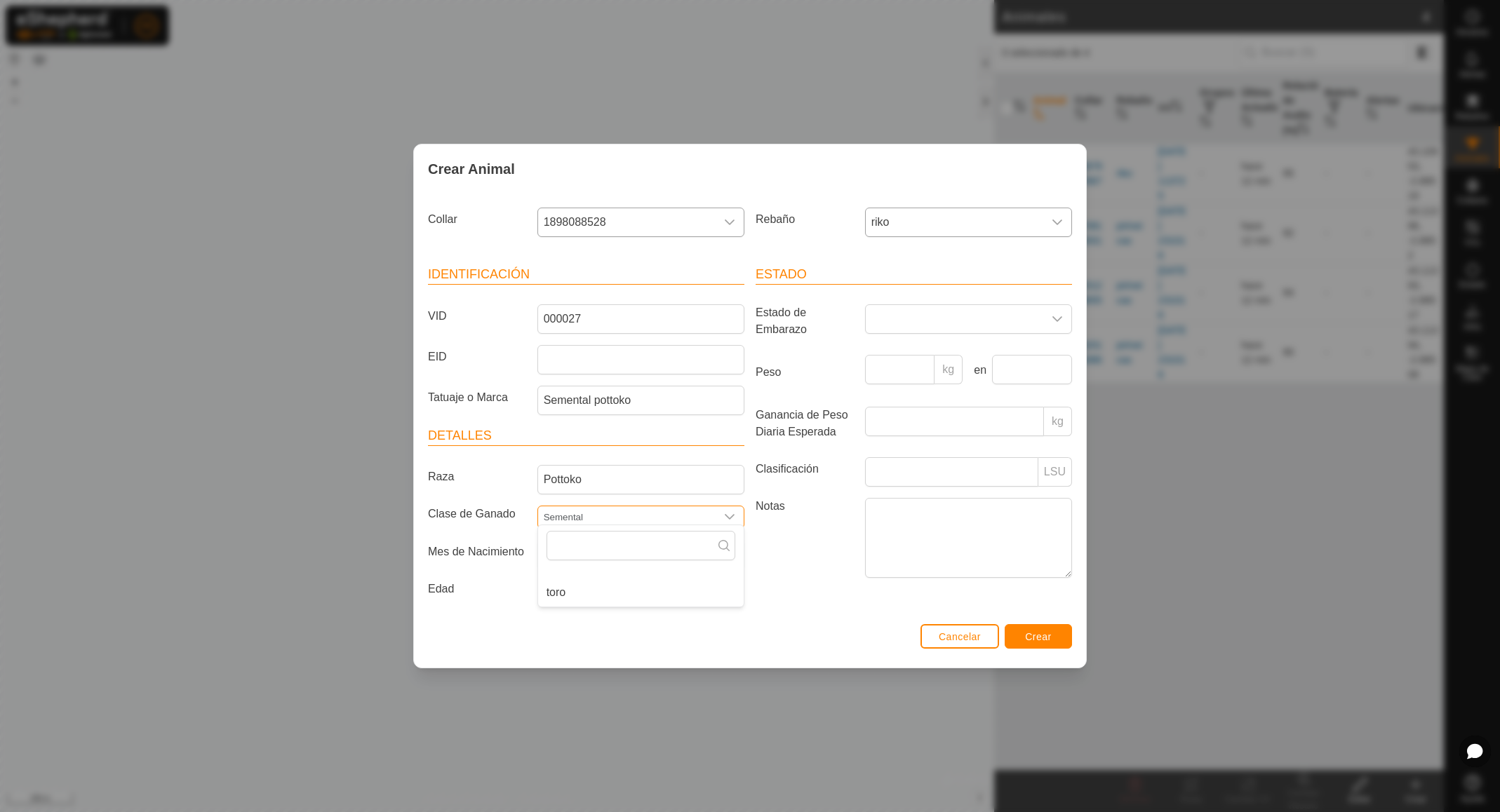
click at [811, 611] on div "Estado Estado de Embarazo Peso kg en Ganancia de Peso Diaria Esperada kg Clasif…" at bounding box center [913, 433] width 328 height 371
click at [584, 555] on input "text" at bounding box center [641, 555] width 207 height 29
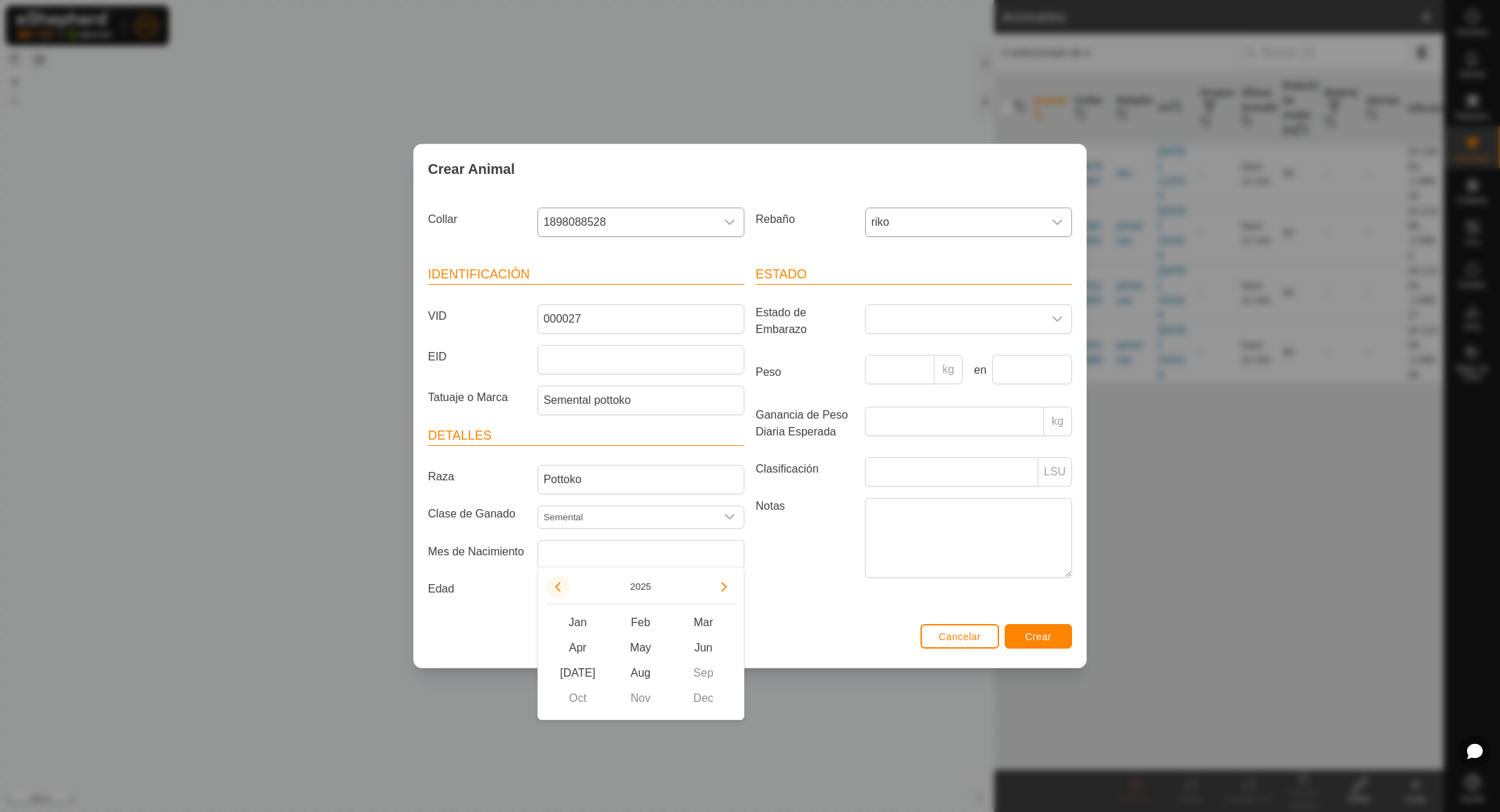
click at [556, 584] on icon "Previous Year" at bounding box center [558, 587] width 11 height 11
click at [556, 584] on button "Previous Year" at bounding box center [558, 587] width 23 height 23
click at [556, 584] on icon "Previous Year" at bounding box center [558, 587] width 11 height 11
click at [557, 586] on icon "Previous Year" at bounding box center [558, 587] width 11 height 11
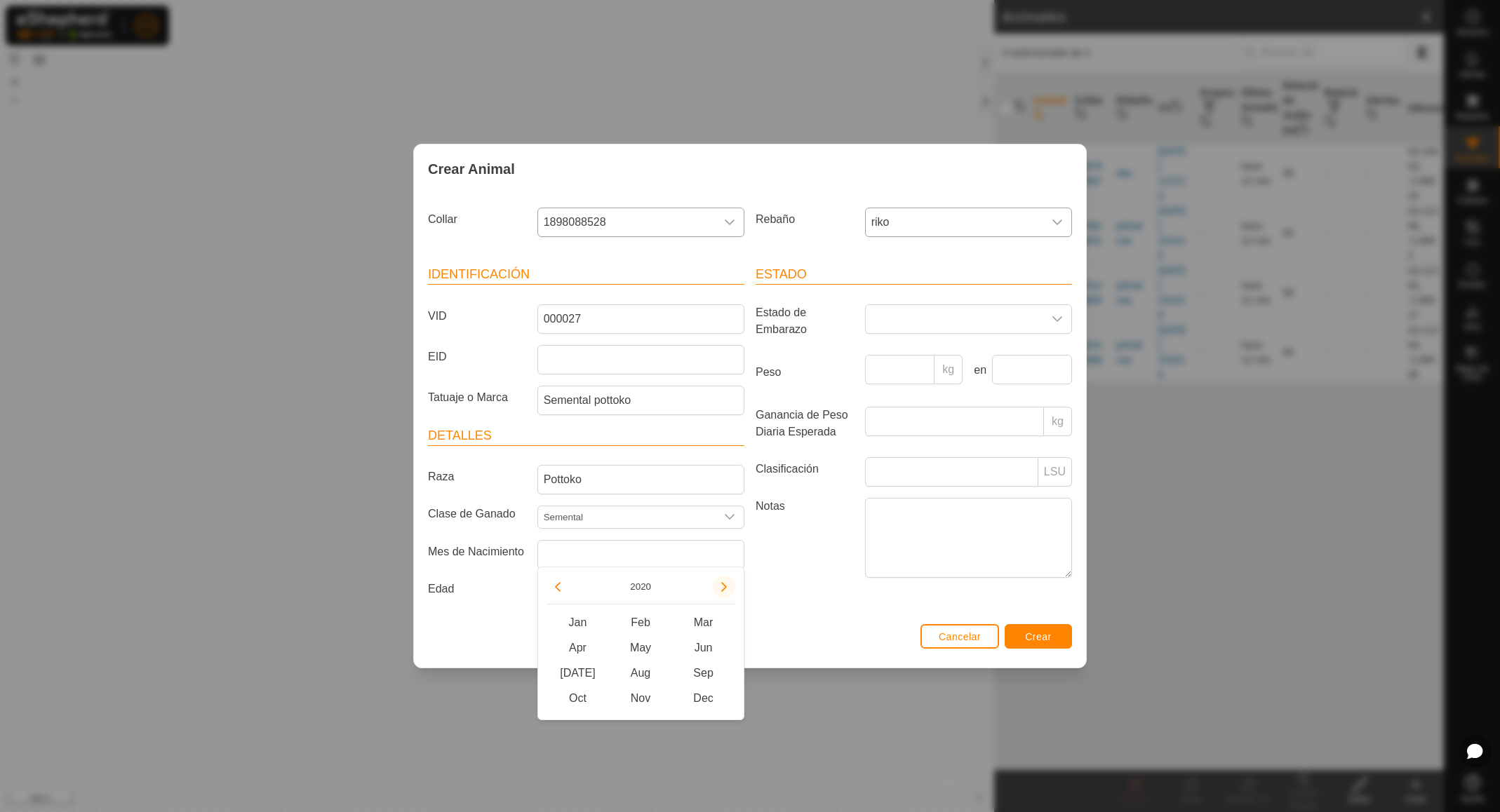
click at [721, 586] on icon "Next Year" at bounding box center [724, 587] width 11 height 11
click at [725, 586] on button "Next Year" at bounding box center [724, 587] width 23 height 23
click at [589, 647] on span "Apr" at bounding box center [578, 648] width 63 height 25
type input "[DATE]"
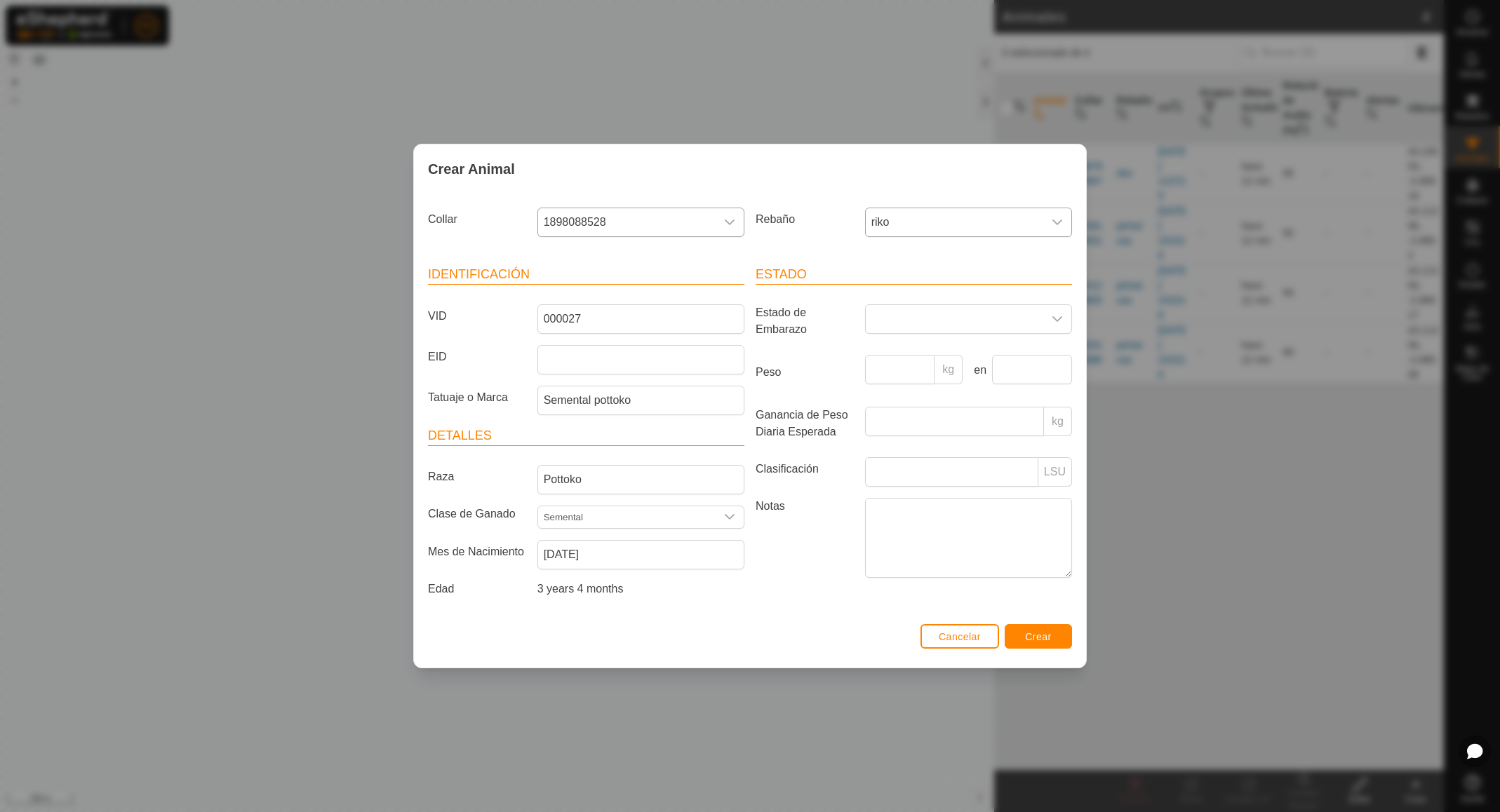
click at [1043, 642] on button "Crear" at bounding box center [1038, 636] width 67 height 24
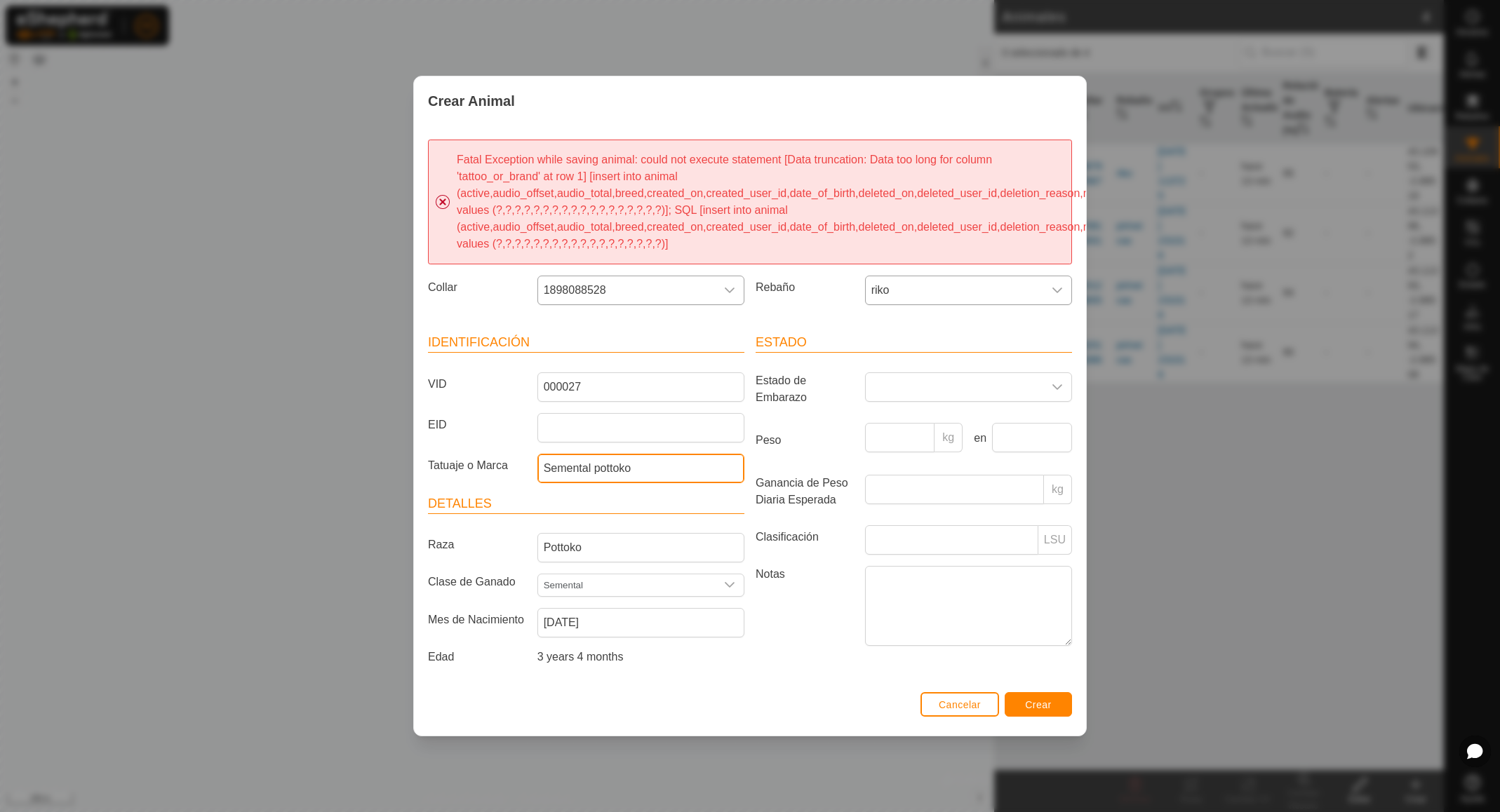
drag, startPoint x: 643, startPoint y: 470, endPoint x: 551, endPoint y: 469, distance: 92.0
click at [551, 469] on input "Semental pottoko" at bounding box center [641, 468] width 207 height 29
type input "Semental"
click at [1029, 700] on span "Crear" at bounding box center [1038, 705] width 27 height 11
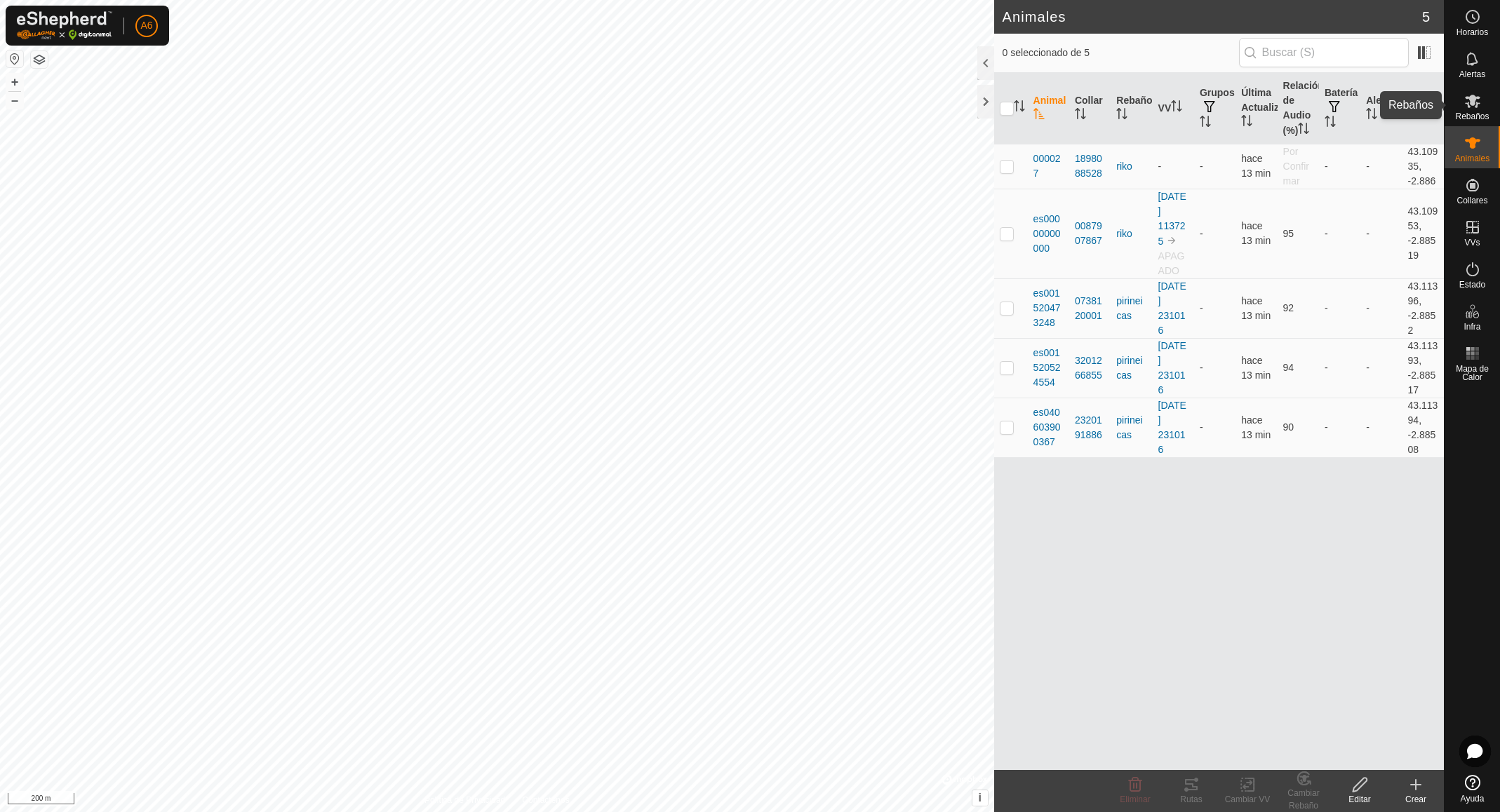
click at [1474, 111] on es-mob-svg-icon at bounding box center [1472, 101] width 25 height 23
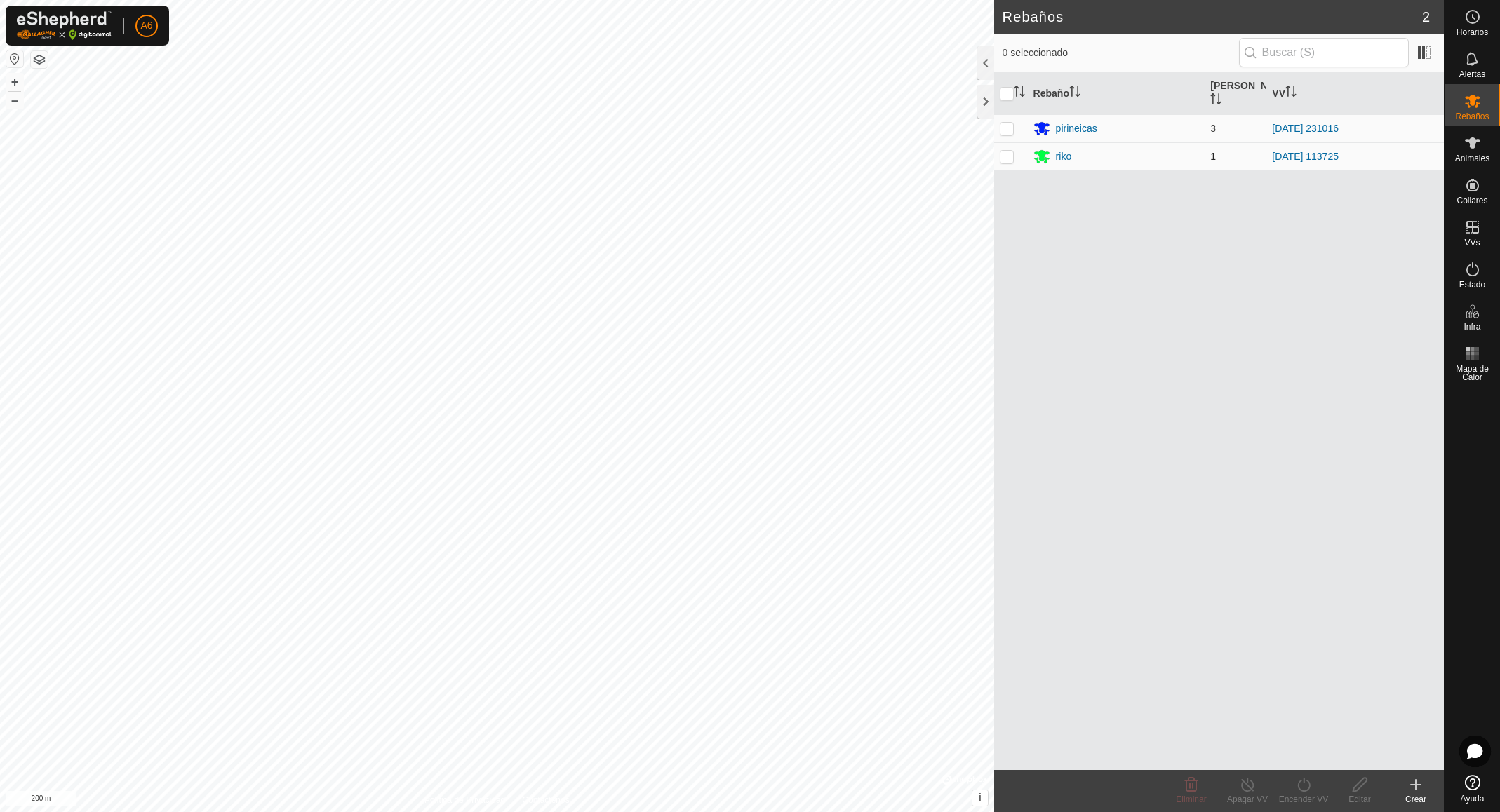
click at [1064, 156] on div "riko" at bounding box center [1064, 157] width 16 height 15
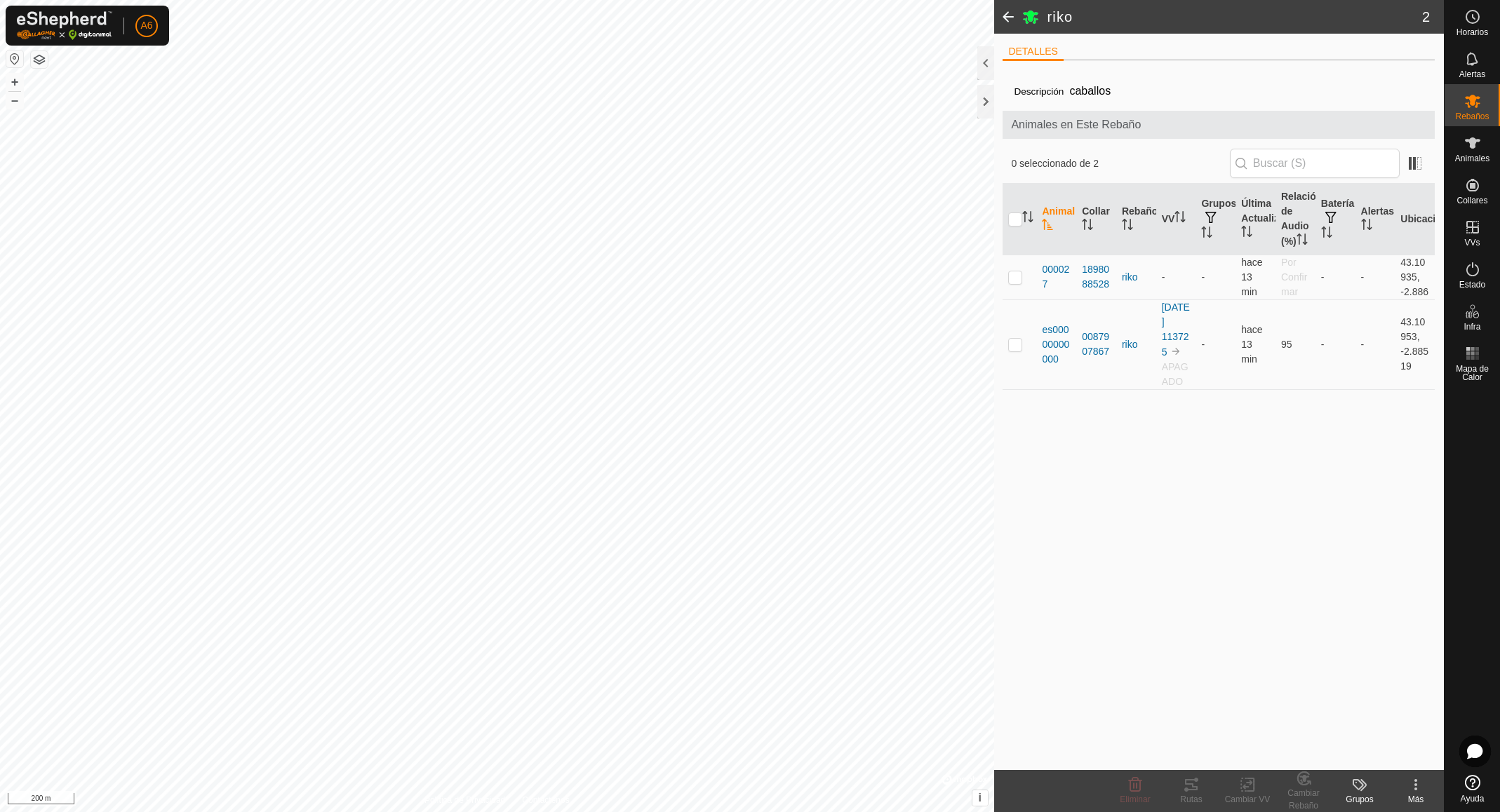
click at [1416, 794] on div "Más" at bounding box center [1415, 800] width 56 height 13
click at [1468, 99] on icon at bounding box center [1472, 100] width 17 height 17
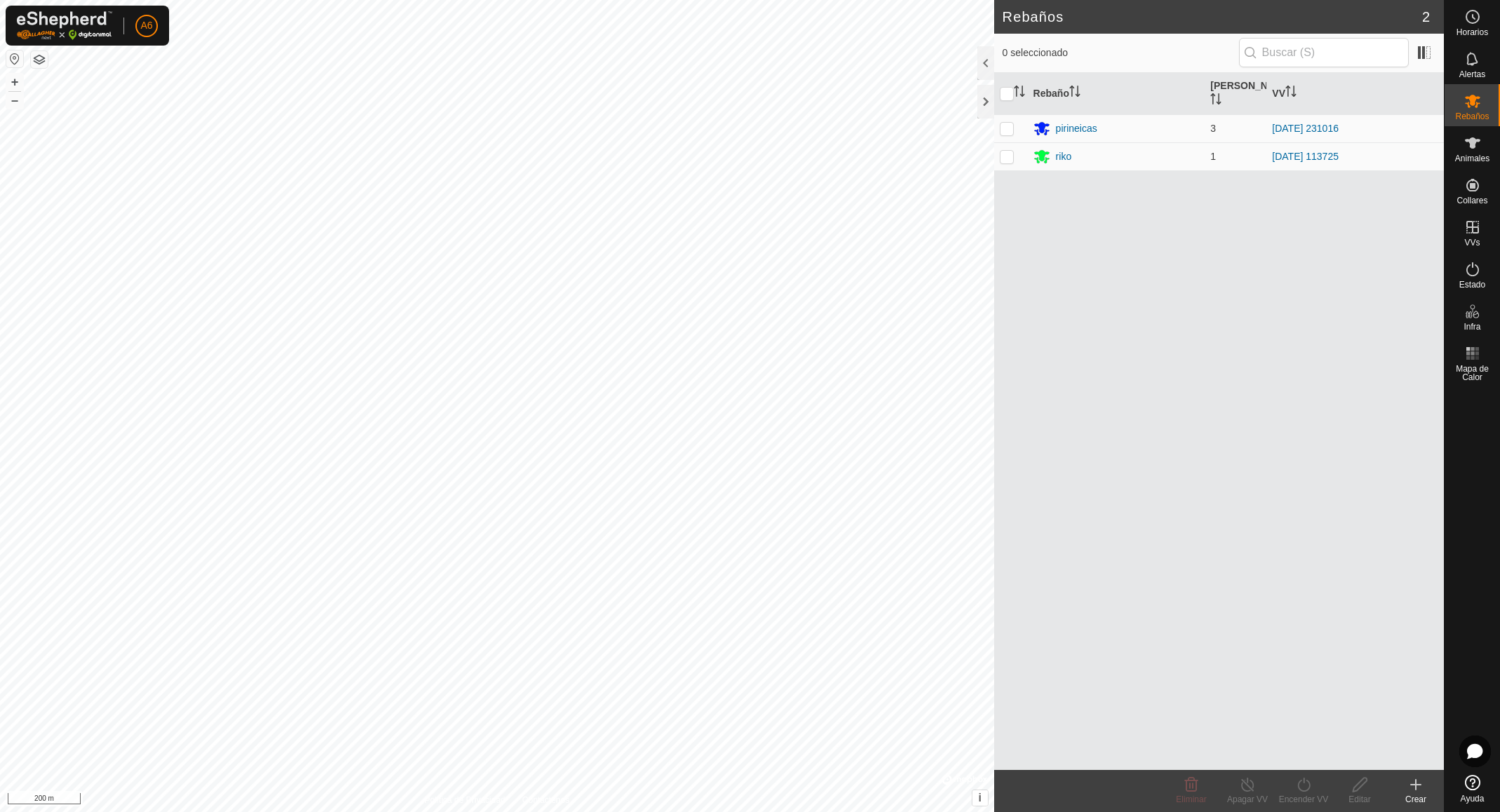
click at [1468, 99] on icon at bounding box center [1472, 100] width 17 height 17
